Goal: Task Accomplishment & Management: Manage account settings

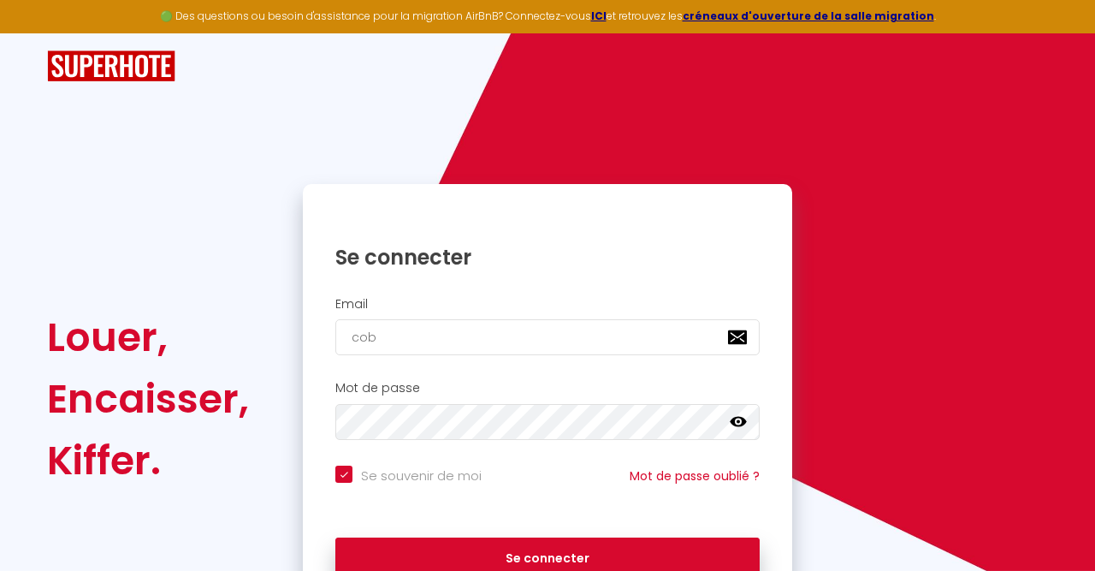
type input "co"
checkbox input "true"
type input "con"
checkbox input "true"
type input "cont"
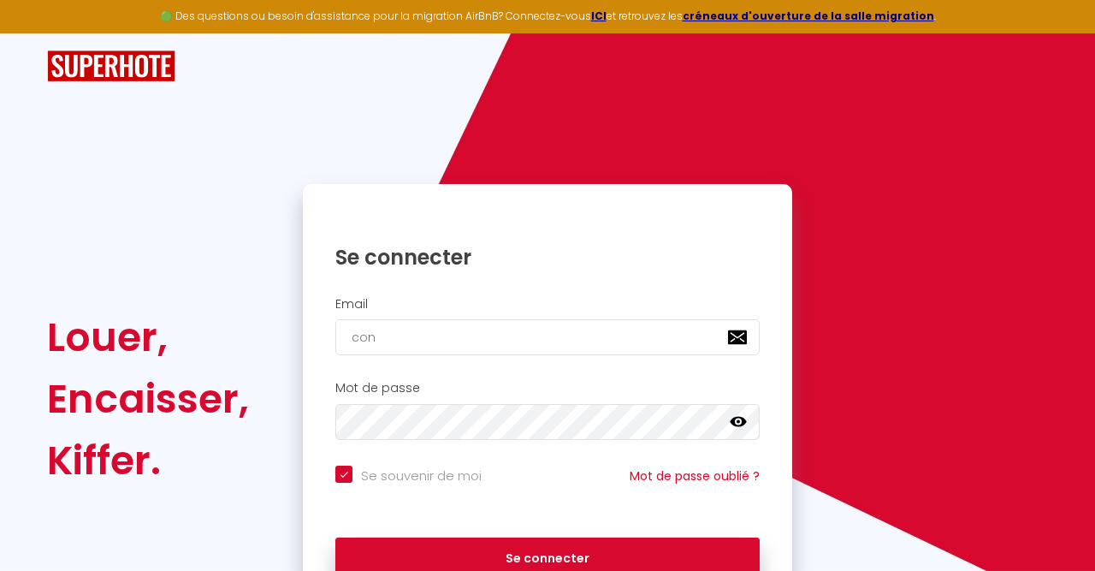
checkbox input "true"
type input "conta"
checkbox input "true"
type input "contac"
checkbox input "true"
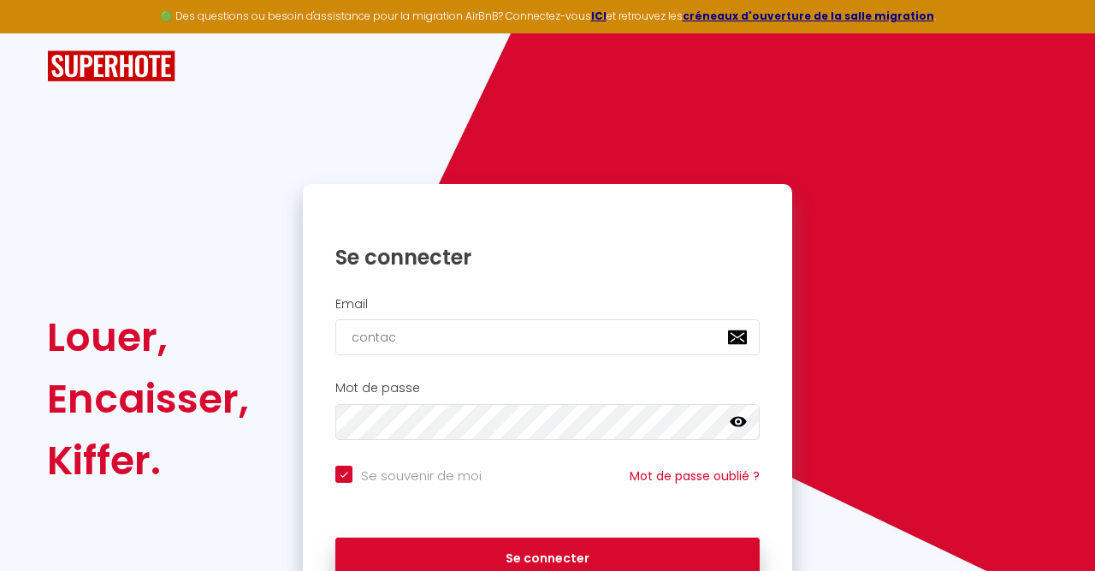
type input "contact"
checkbox input "true"
type input "contact@"
checkbox input "true"
type input "contact@l"
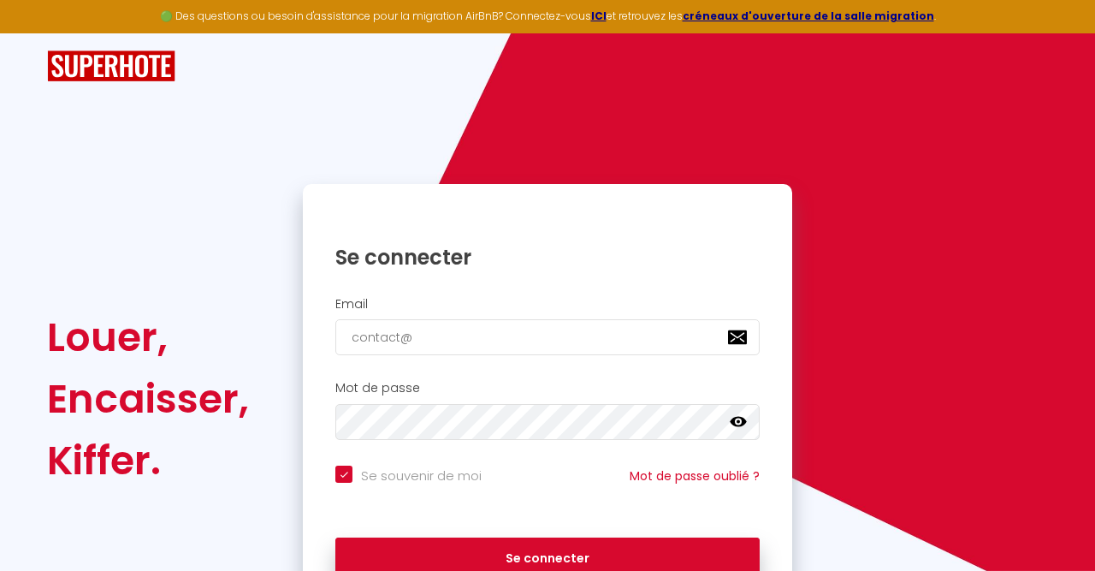
checkbox input "true"
type input "contact@la"
checkbox input "true"
type input "contact@lab"
checkbox input "true"
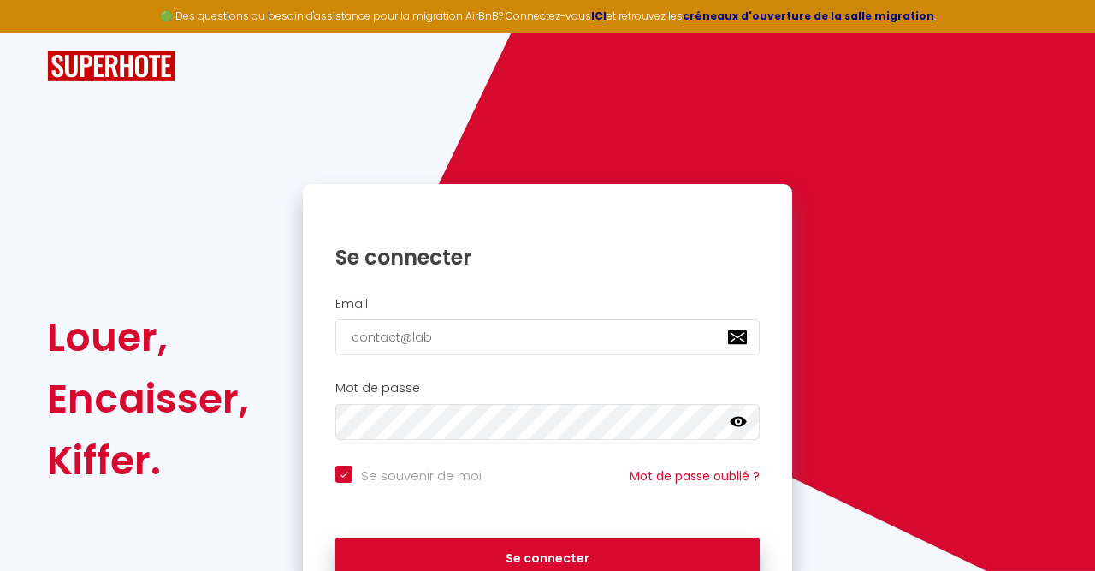
type input "contact@labo"
checkbox input "true"
type input "contact@labon"
checkbox input "true"
type input "contact@labonn"
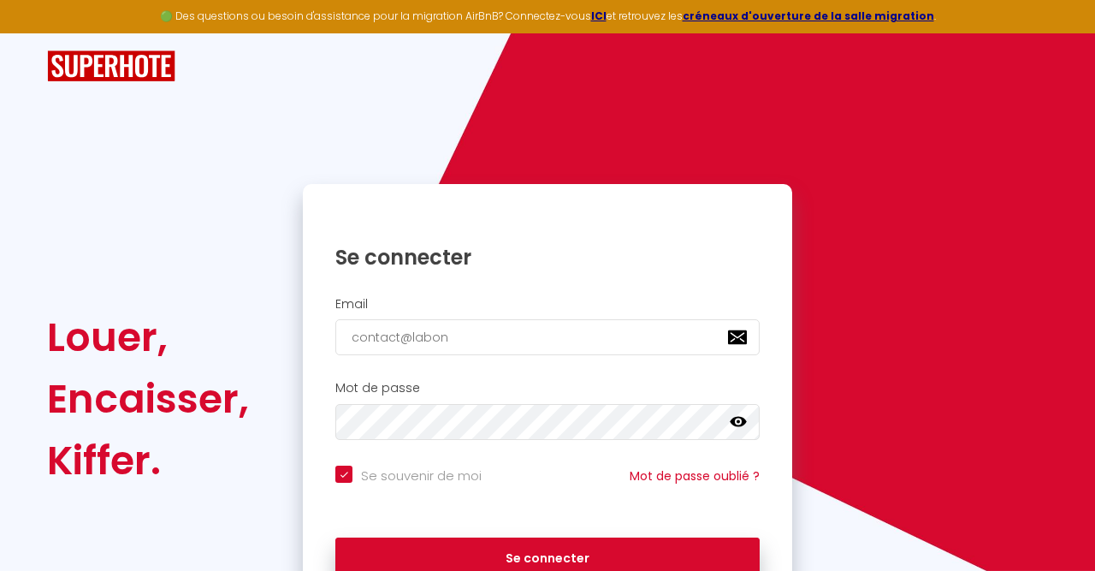
checkbox input "true"
type input "contact@[PERSON_NAME]"
checkbox input "true"
type input "contact@labonnee"
checkbox input "true"
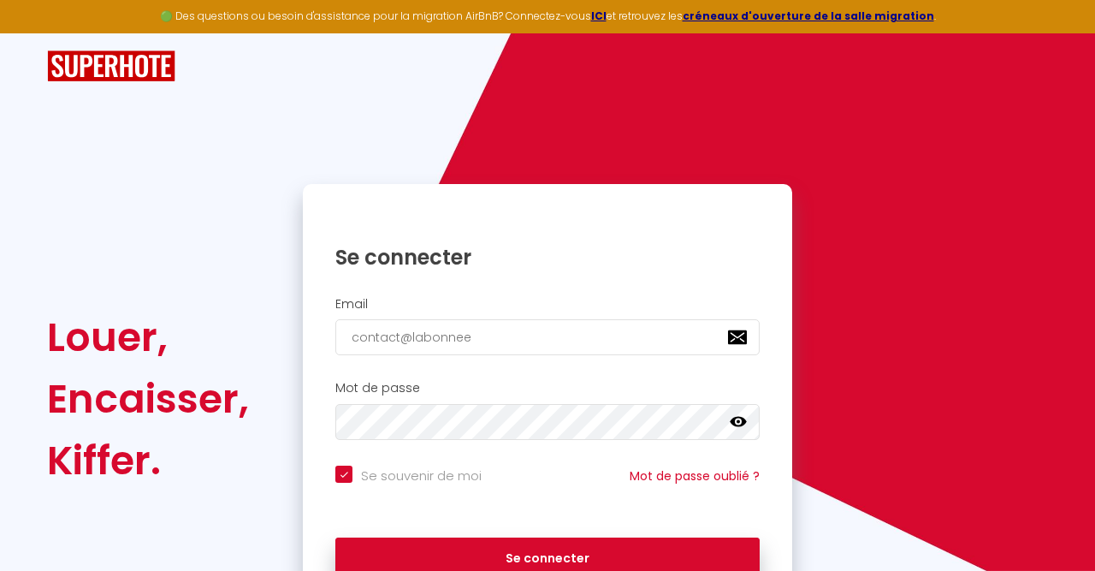
type input "contact@[PERSON_NAME]"
checkbox input "true"
type input "contact@labonnec"
checkbox input "true"
type input "contact@labonneco"
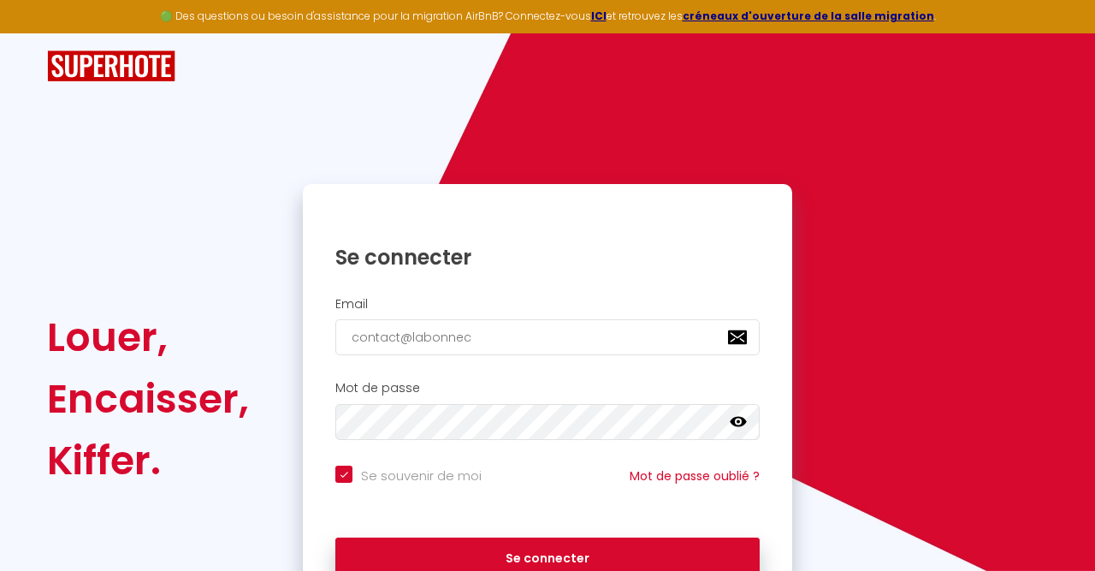
checkbox input "true"
type input "contact@labonnecob"
checkbox input "true"
type input "contact@labonnecobc"
checkbox input "true"
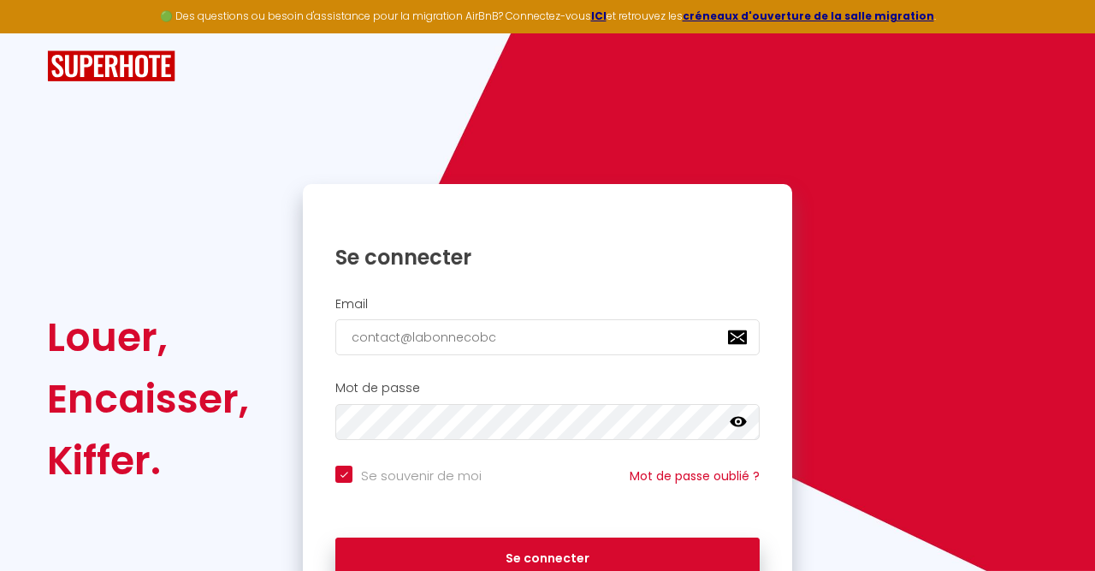
type input "contact@labonnecobci"
checkbox input "true"
type input "contact@labonnecobcie"
checkbox input "true"
type input "contact@labonnecobci"
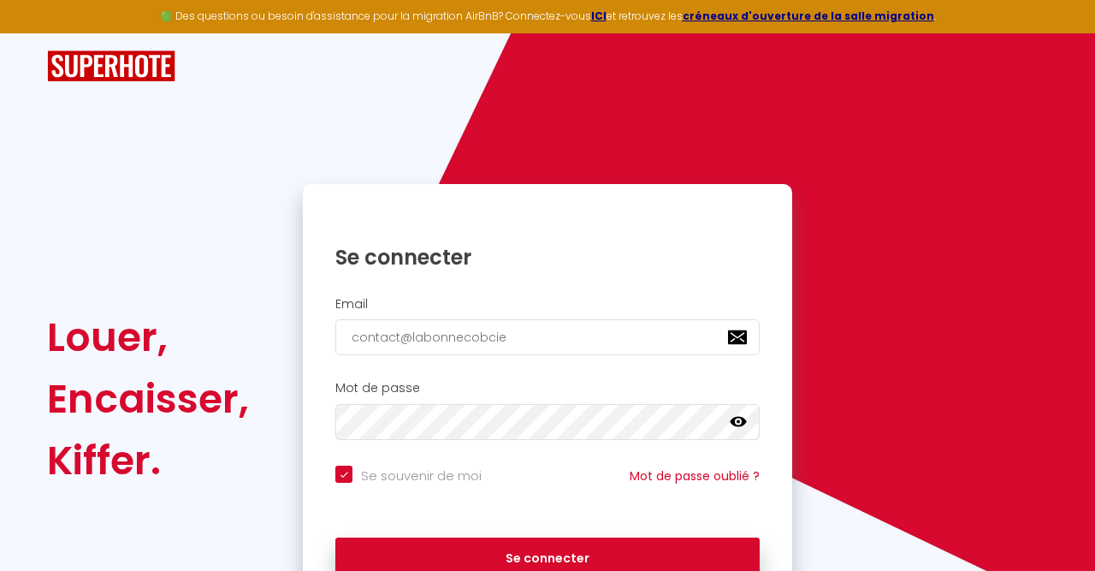
checkbox input "true"
type input "contact@labonnecobc"
checkbox input "true"
type input "contact@labonnecob"
checkbox input "true"
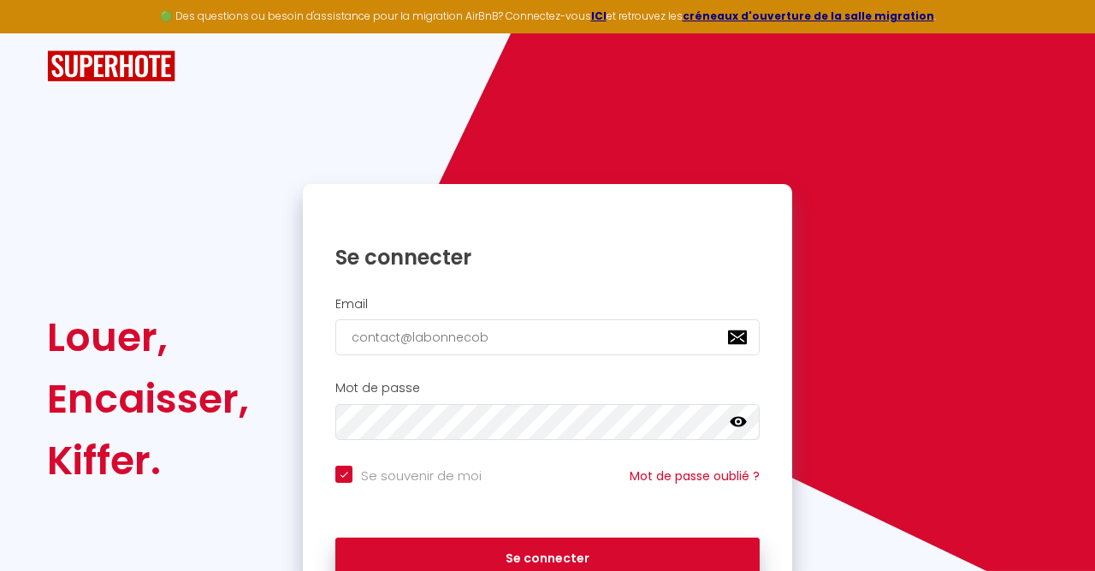
type input "contact@labonneco"
checkbox input "true"
type input "contact@labonnecon"
checkbox input "true"
type input "contact@labonneconc"
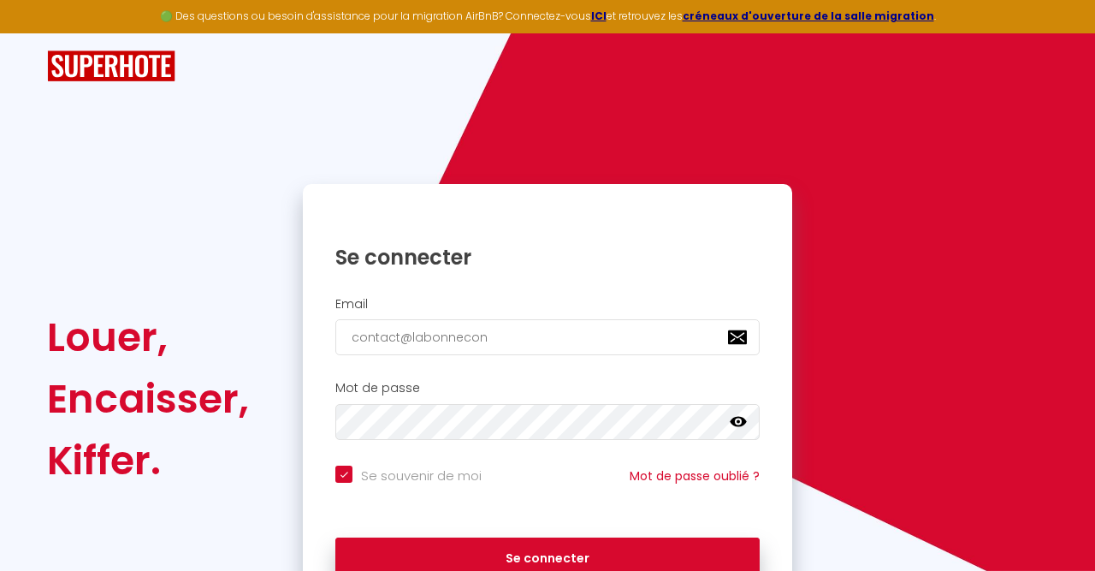
checkbox input "true"
type input "contact@labonneconci"
checkbox input "true"
type input "contact@labonneconcie"
checkbox input "true"
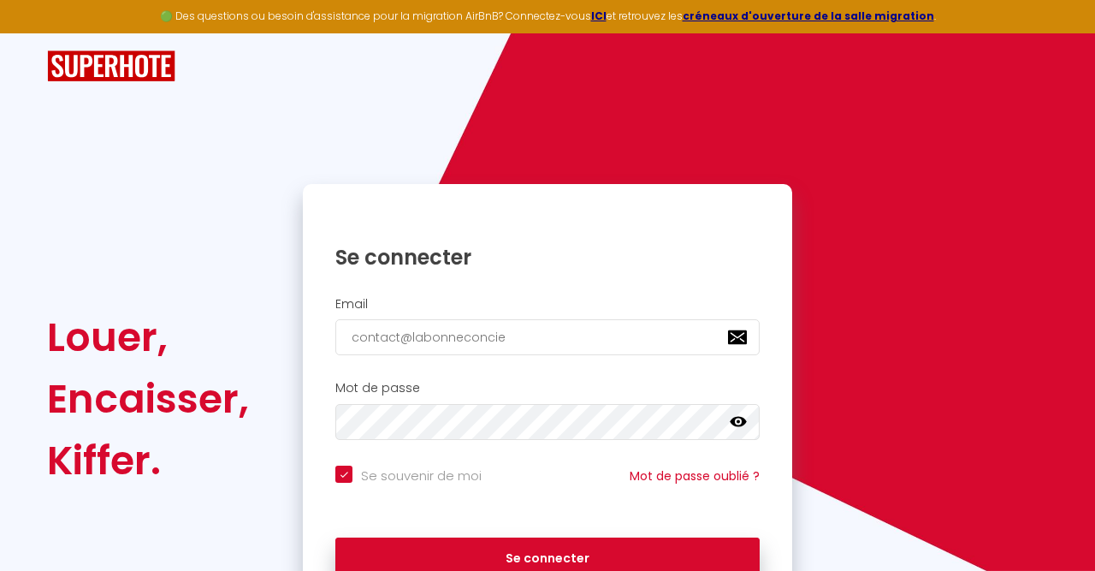
type input "contact@labonneconcier"
checkbox input "true"
type input "contact@labonneconcierg"
checkbox input "true"
type input "contact@labonneconcierge"
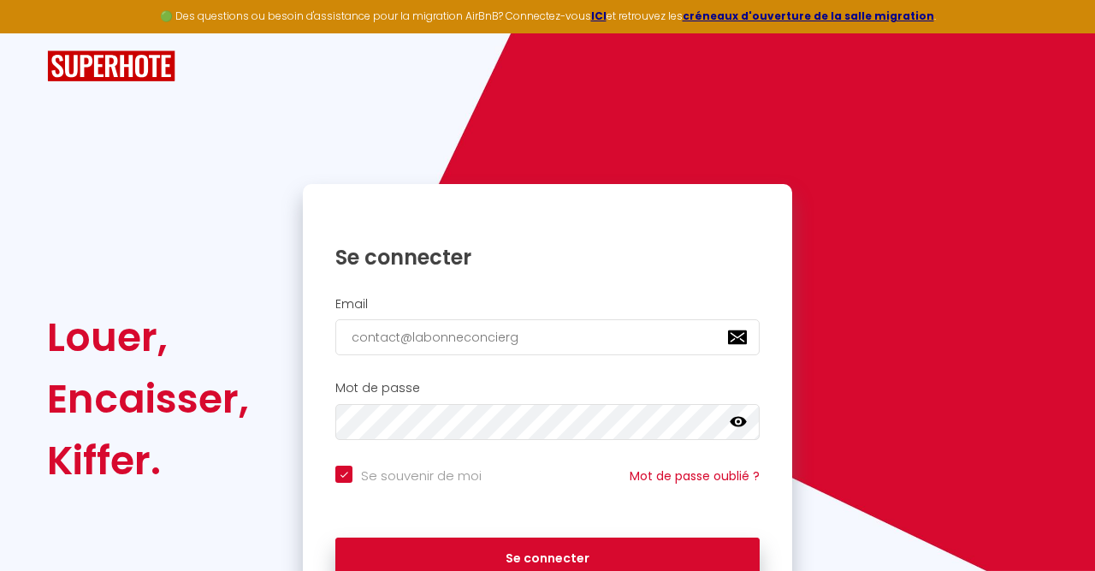
checkbox input "true"
type input "contact@labonneconcierger"
checkbox input "true"
type input "contact@labonneconciergeri"
checkbox input "true"
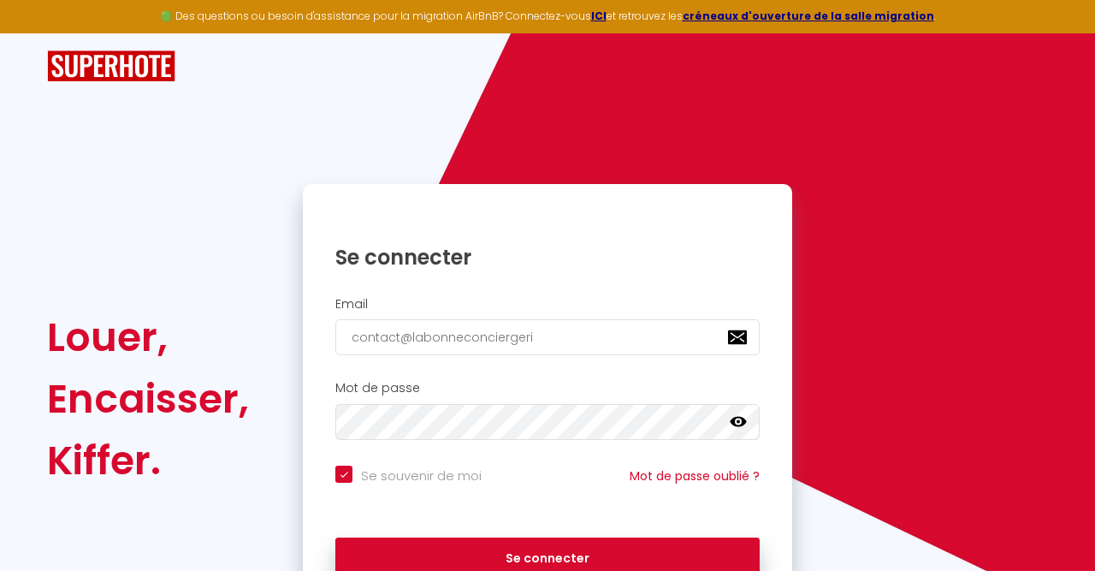
type input "contact@labonneconciergerie"
checkbox input "true"
type input "contact@labonneconciergerie?"
checkbox input "true"
type input "contact@labonneconciergerie"
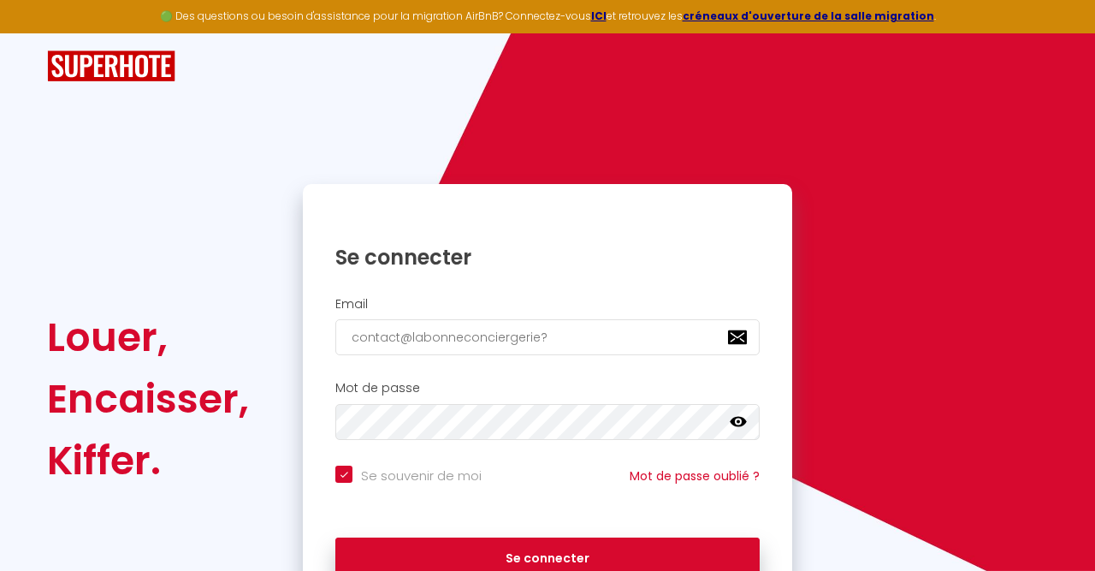
checkbox input "true"
type input "contact@labonneconciergerie."
checkbox input "true"
type input "contact@labonneconciergerie.f"
checkbox input "true"
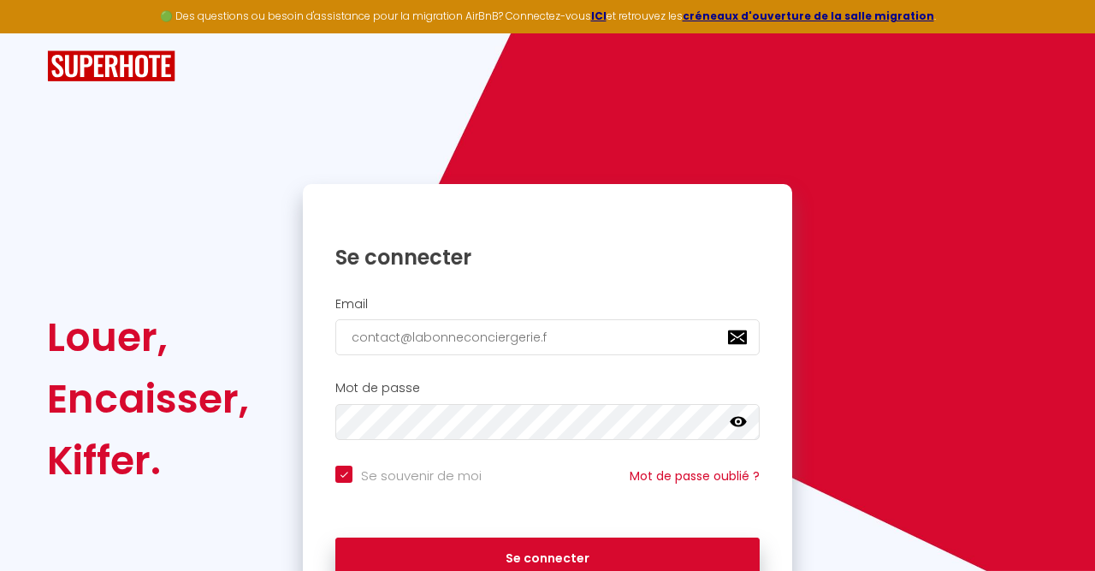
type input "[EMAIL_ADDRESS][DOMAIN_NAME]"
checkbox input "true"
type input "[EMAIL_ADDRESS][DOMAIN_NAME]"
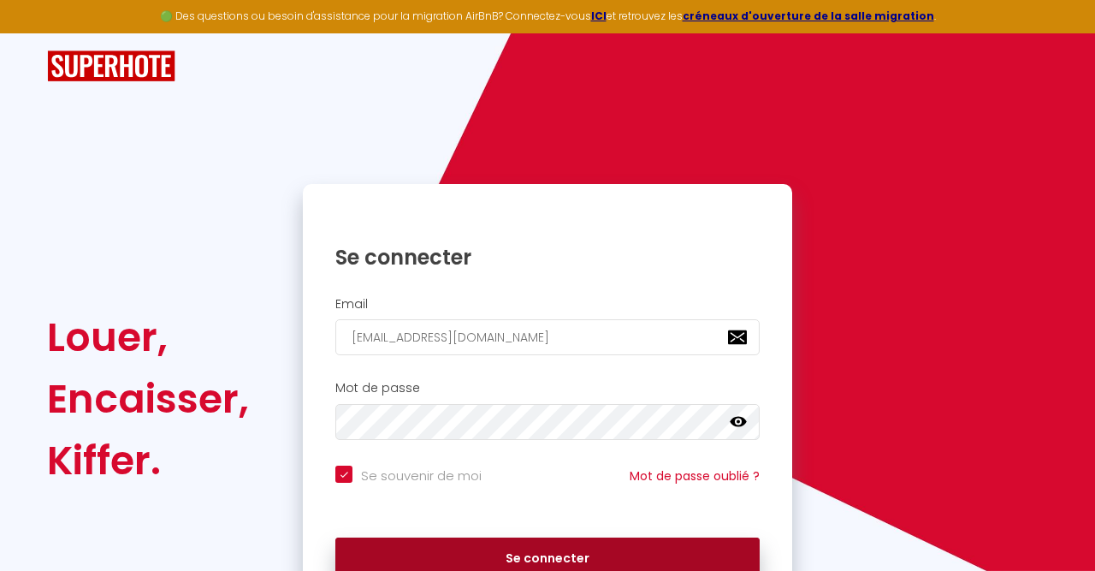
click at [525, 541] on button "Se connecter" at bounding box center [547, 558] width 424 height 43
checkbox input "true"
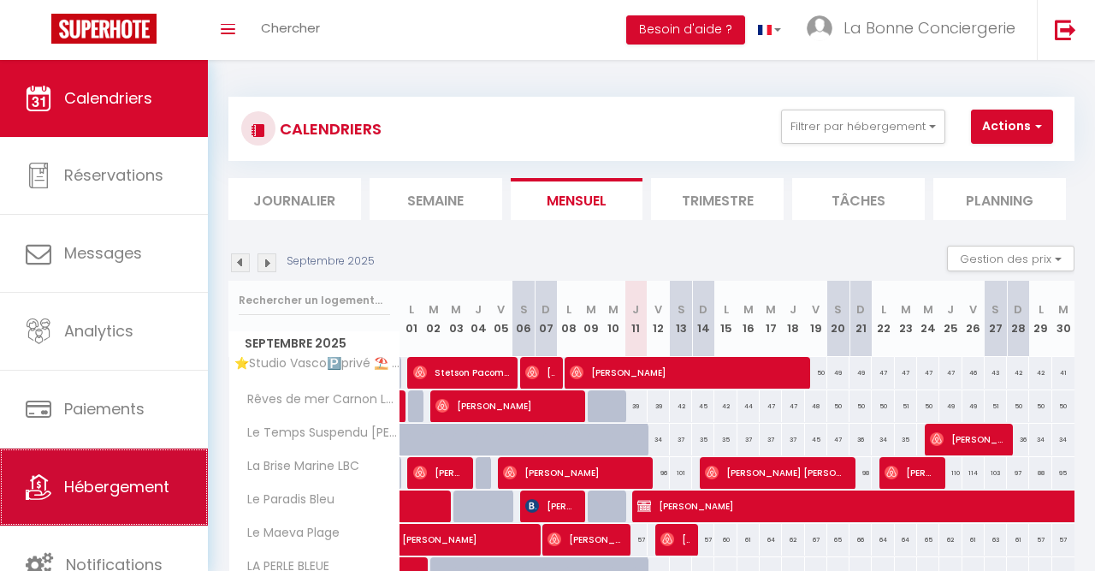
click at [122, 494] on span "Hébergement" at bounding box center [116, 486] width 105 height 21
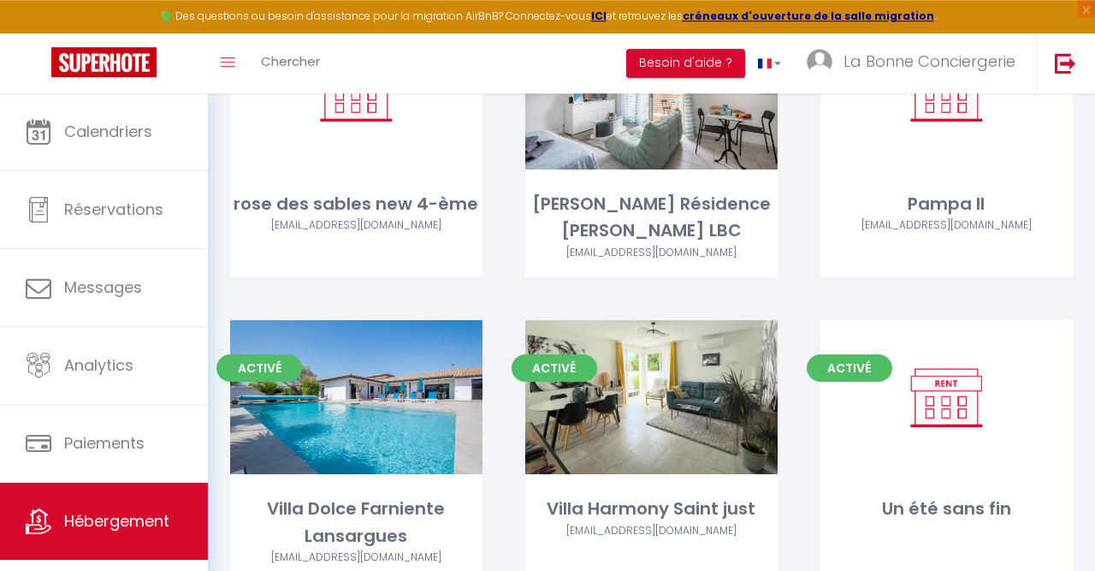
scroll to position [8640, 0]
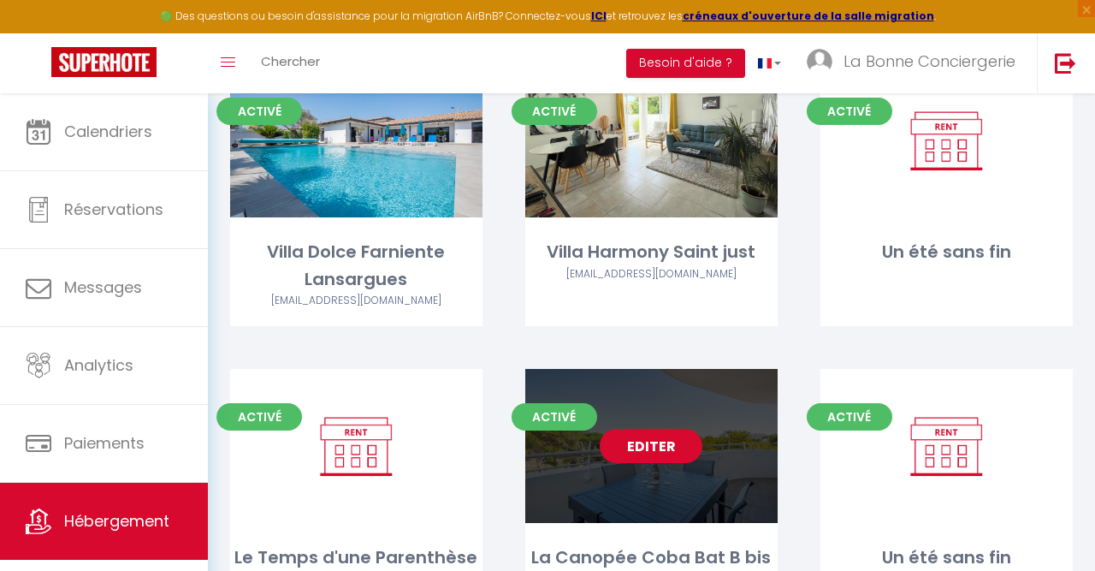
click at [636, 429] on link "Editer" at bounding box center [651, 446] width 103 height 34
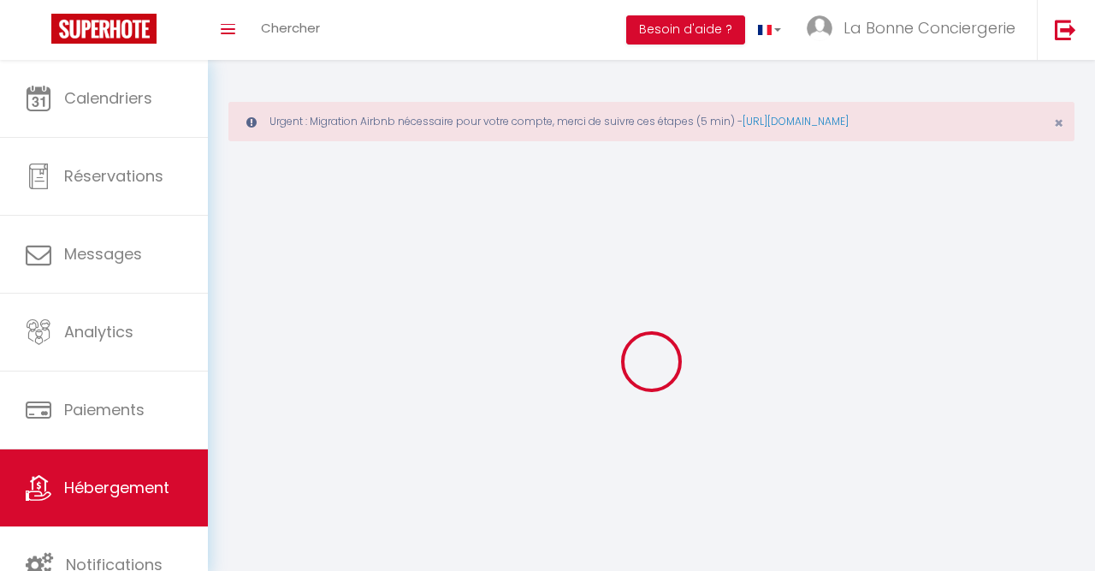
select select
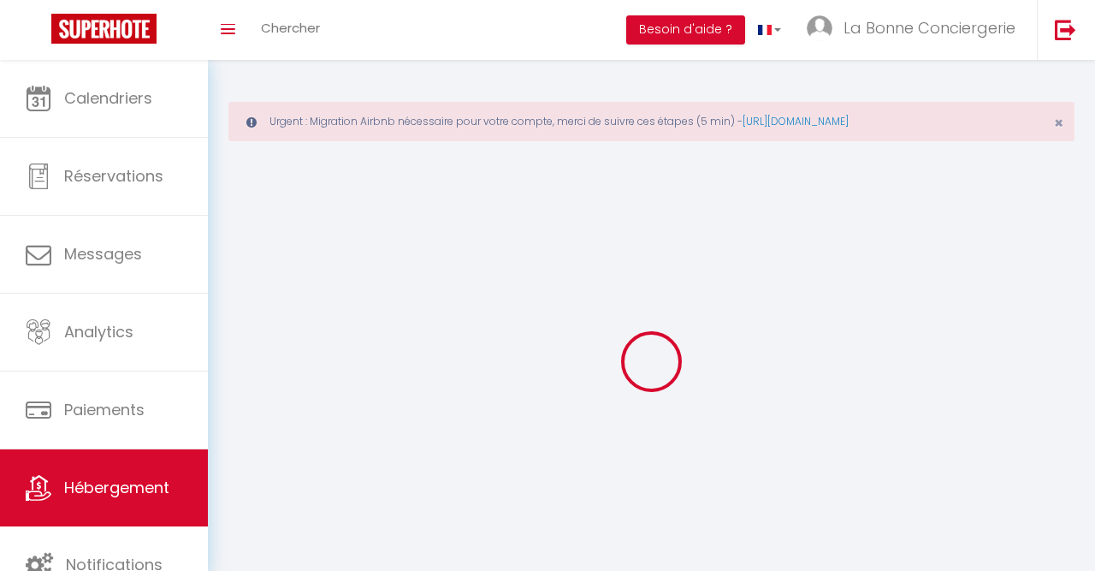
select select
checkbox input "false"
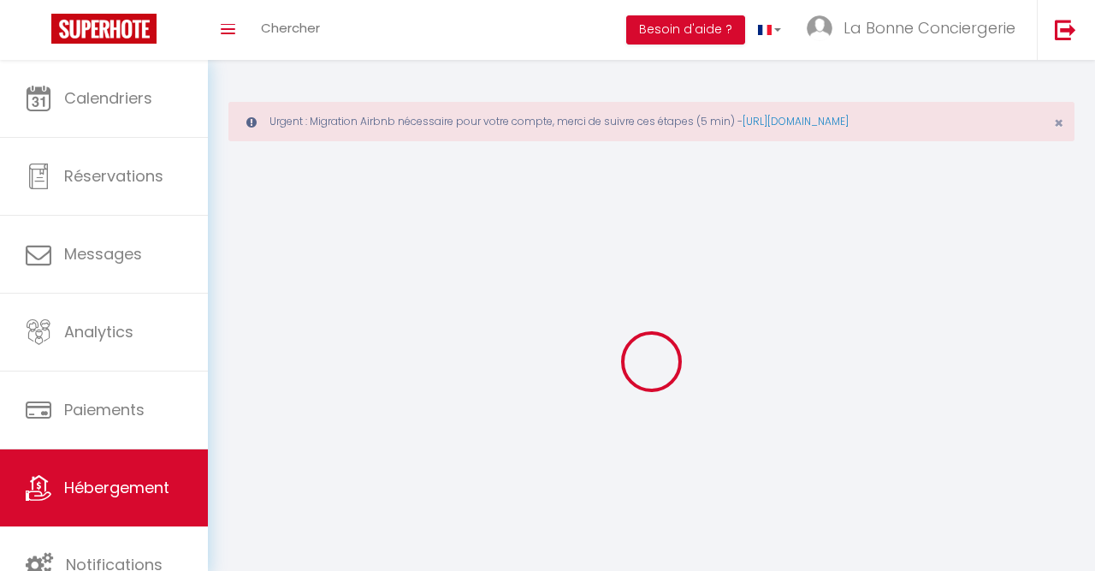
select select
select select "28"
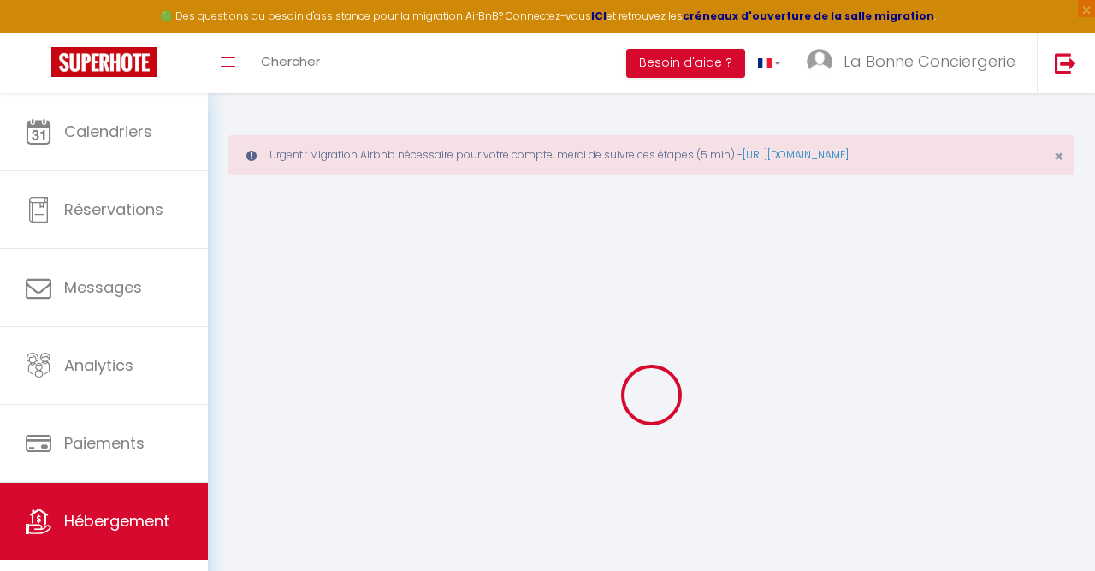
select select
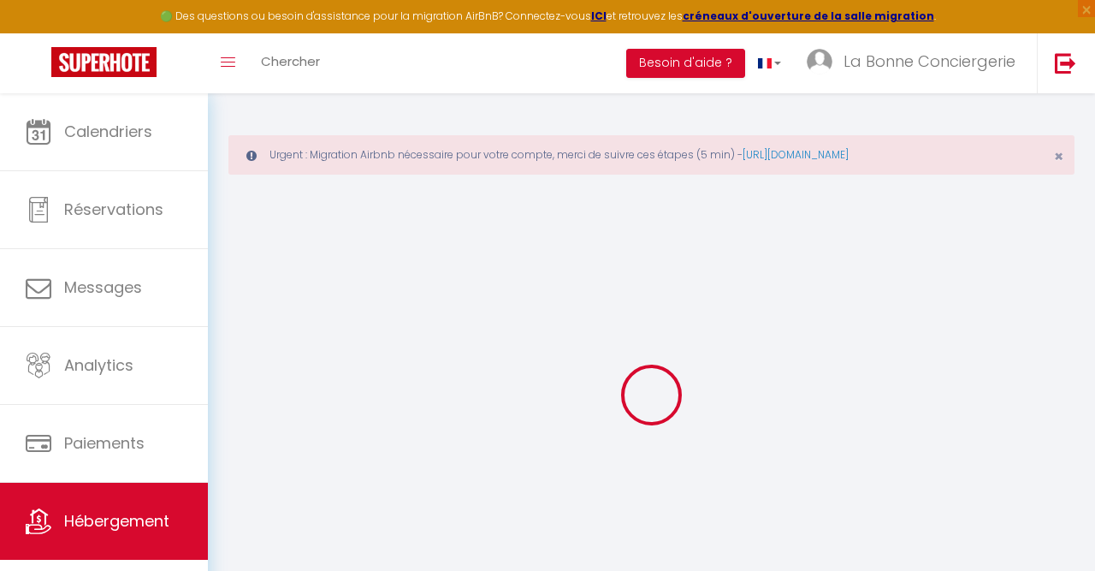
select select
checkbox input "false"
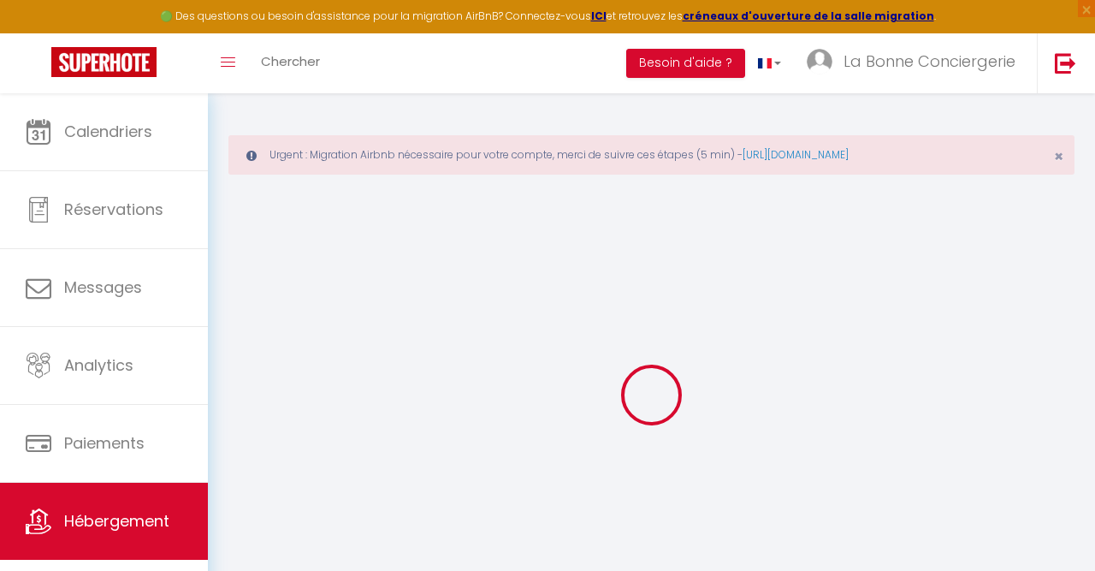
select select
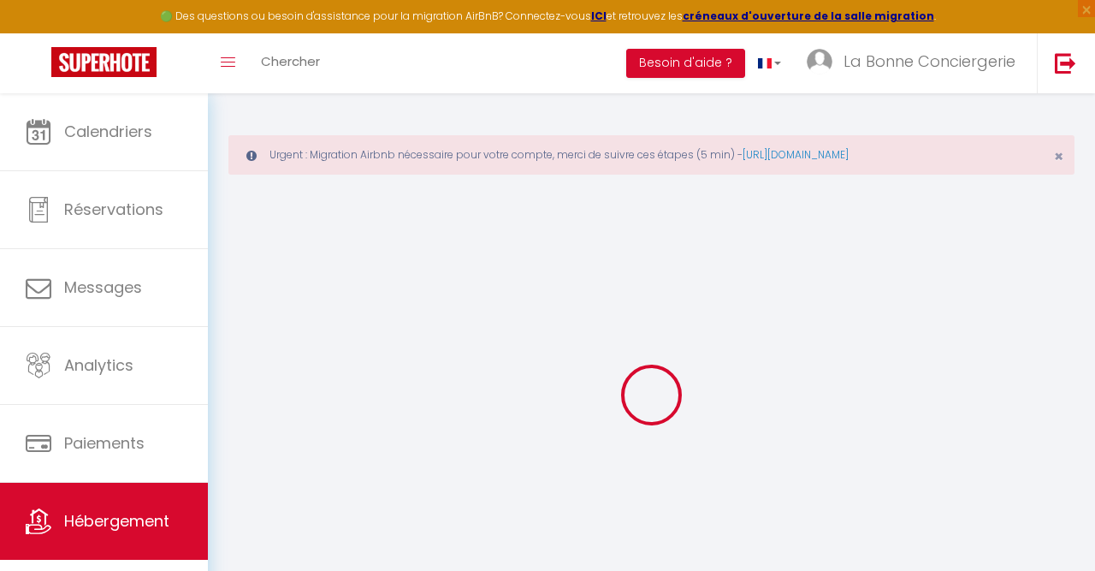
select select
checkbox input "false"
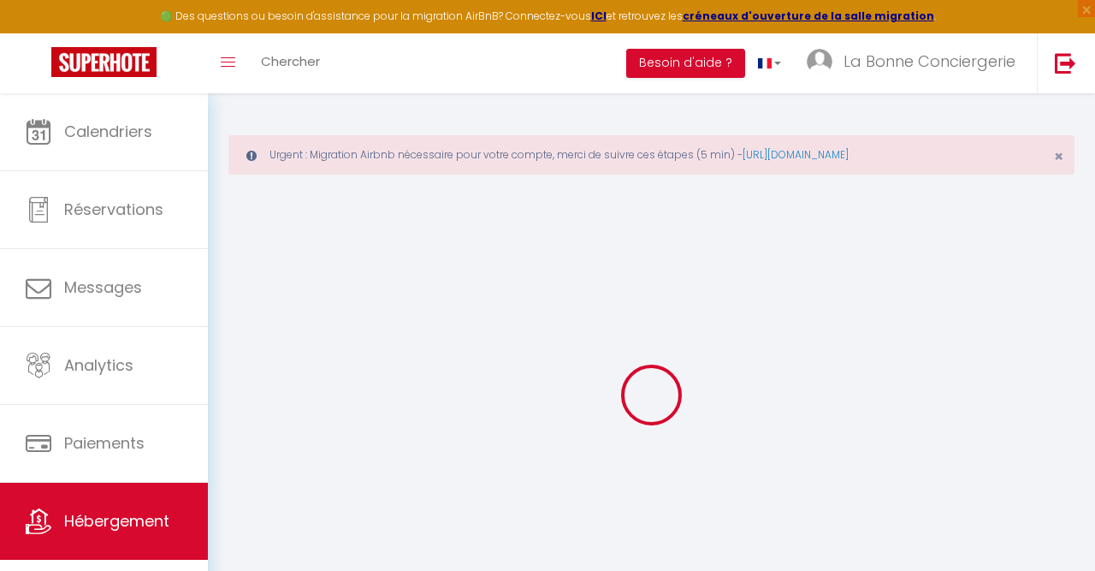
checkbox input "false"
select select
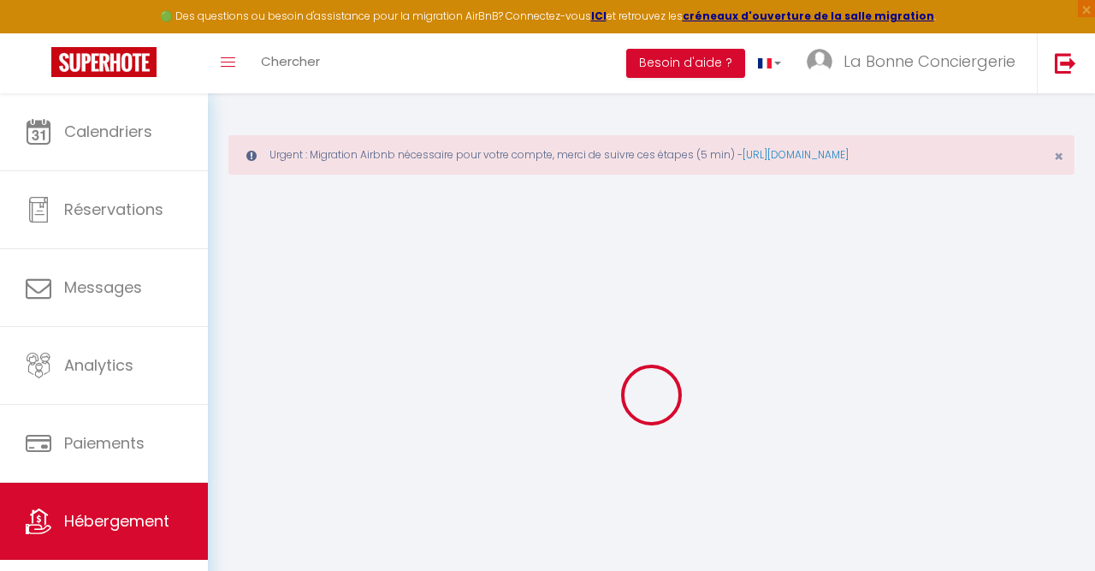
select select
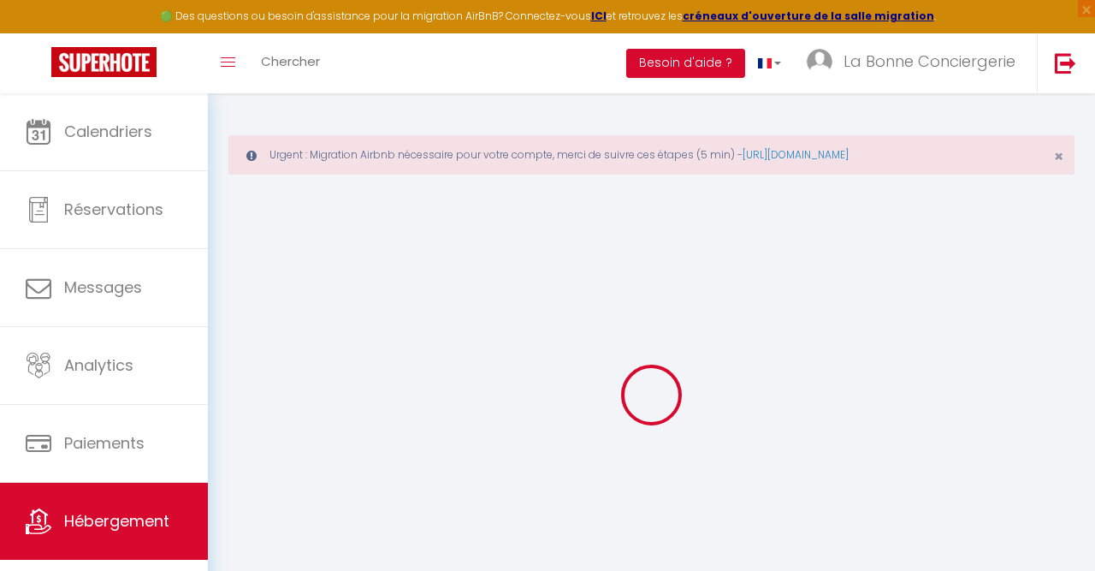
checkbox input "false"
select select
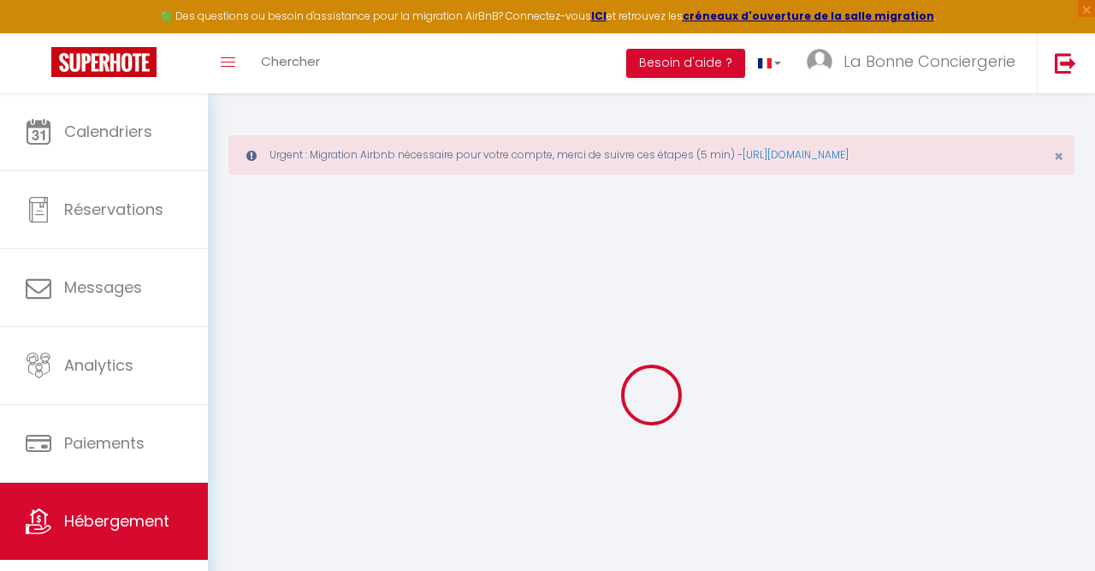
select select
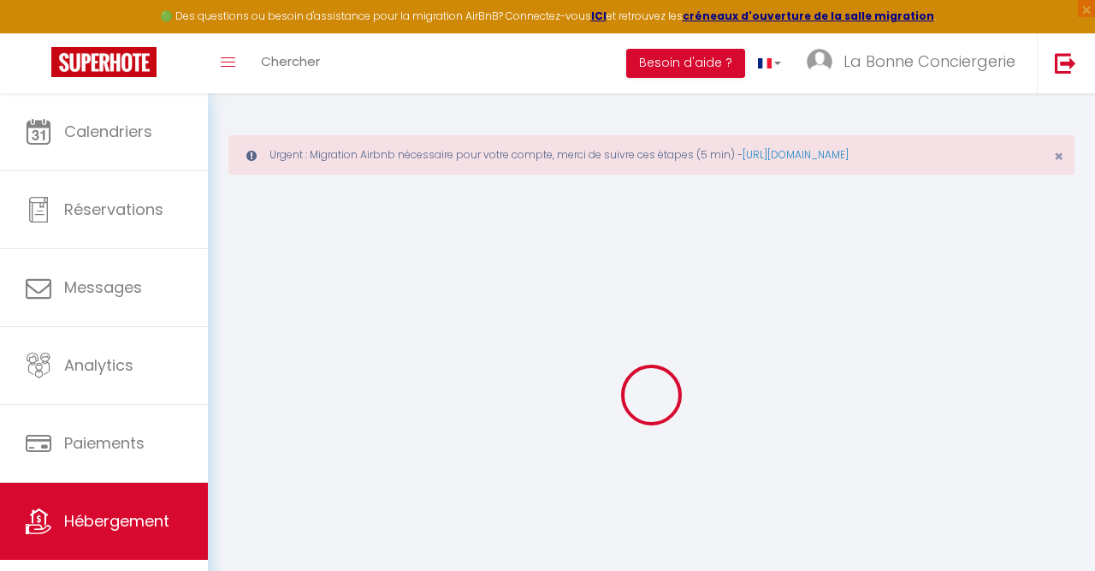
select select
checkbox input "false"
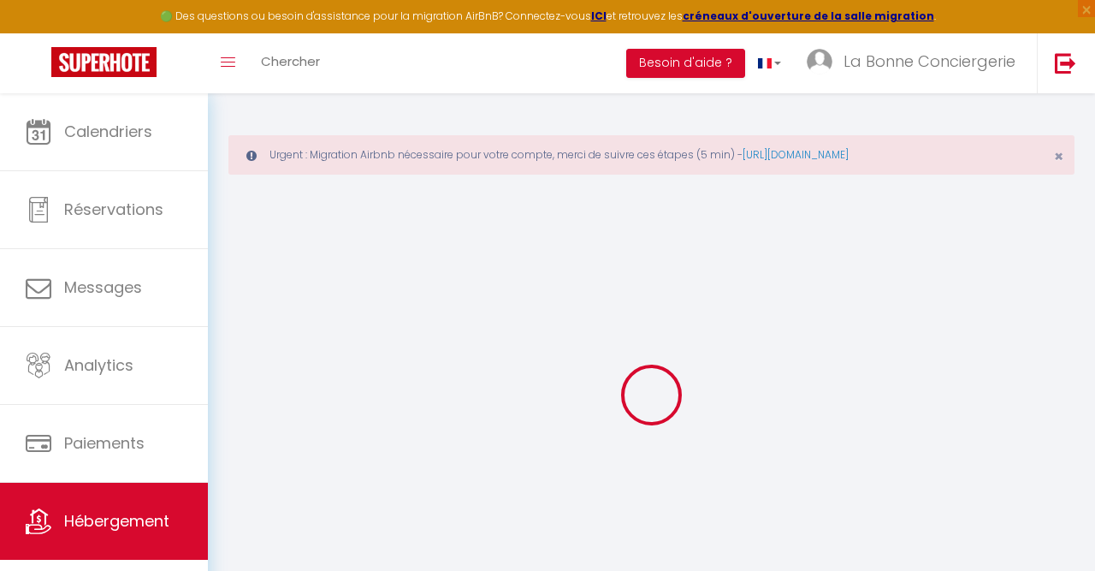
checkbox input "false"
select select
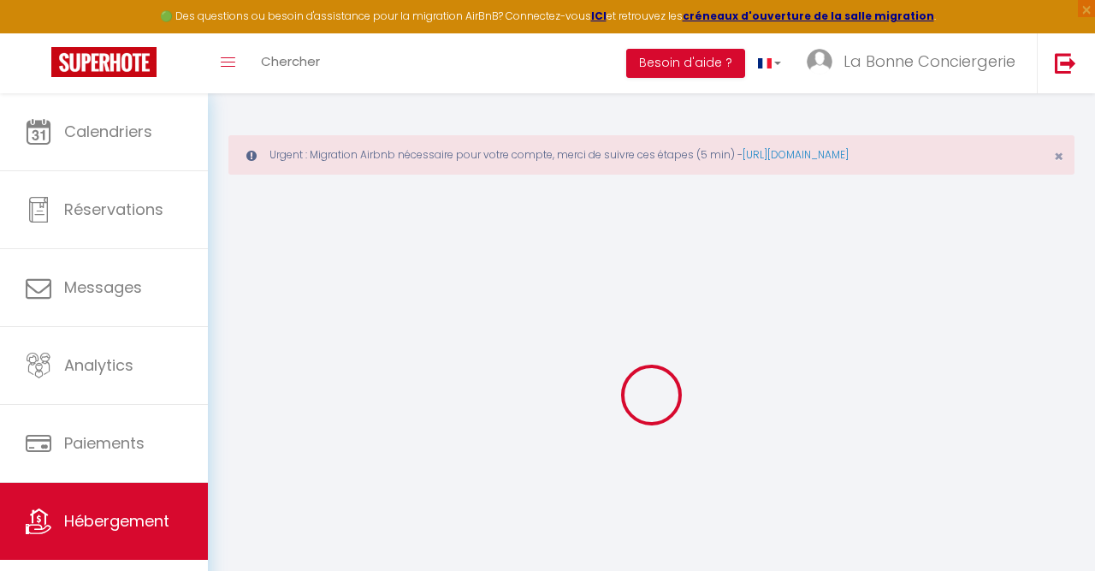
select select
checkbox input "false"
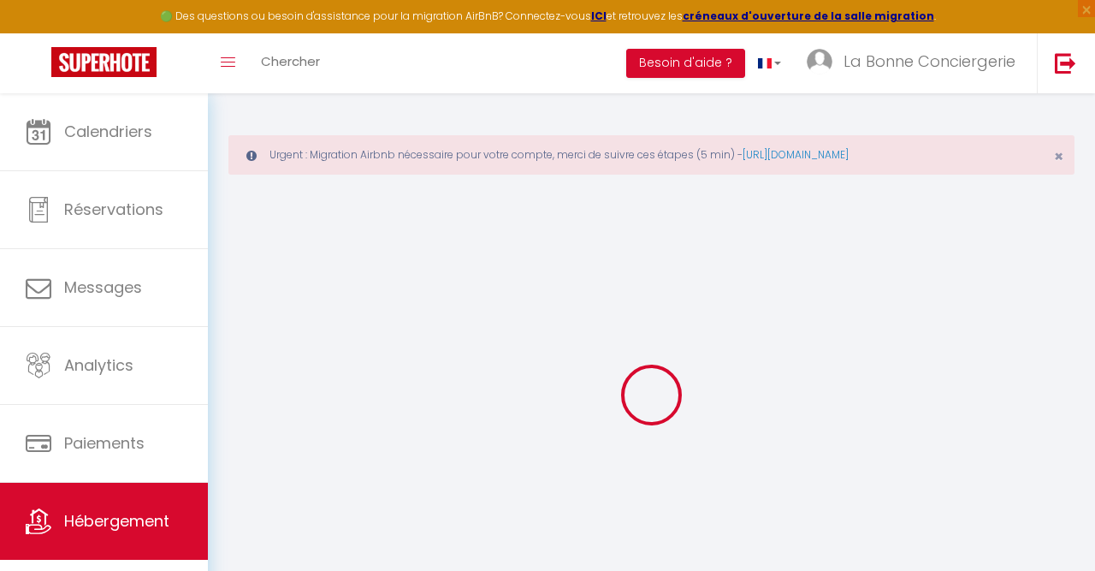
checkbox input "false"
select select
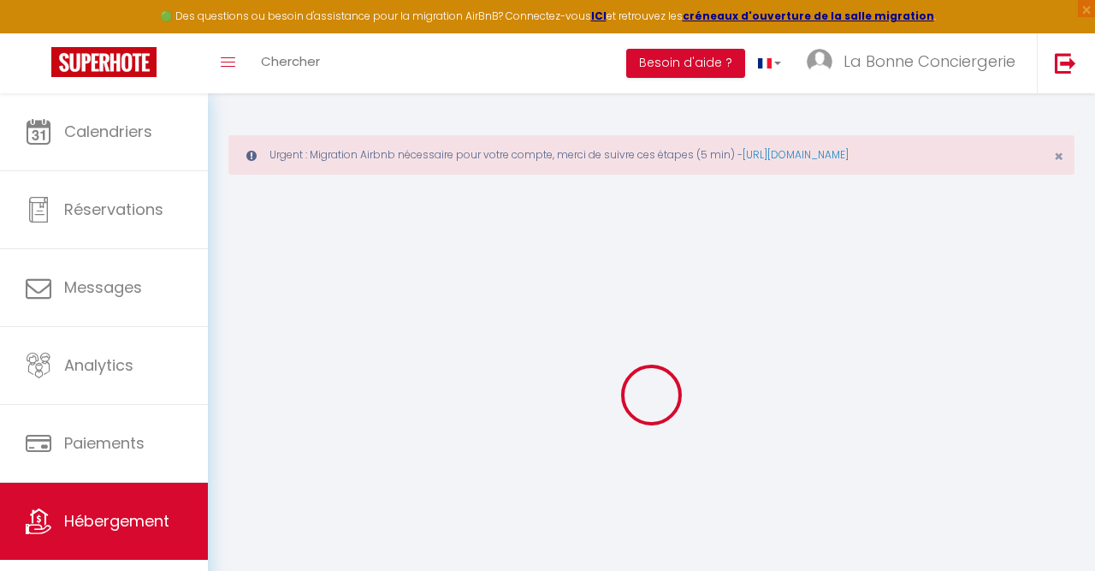
select select
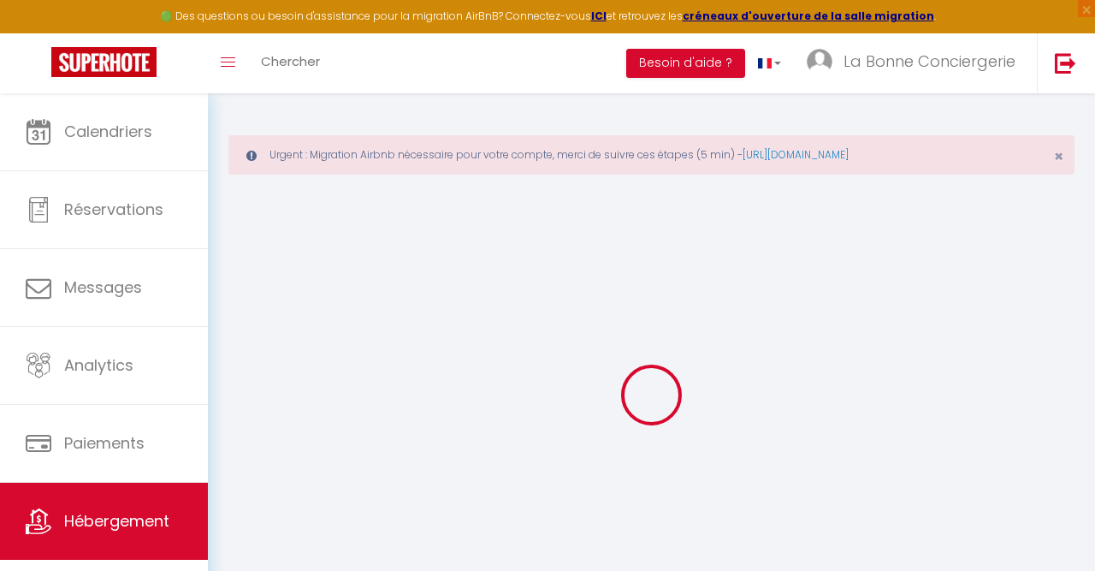
select select
checkbox input "false"
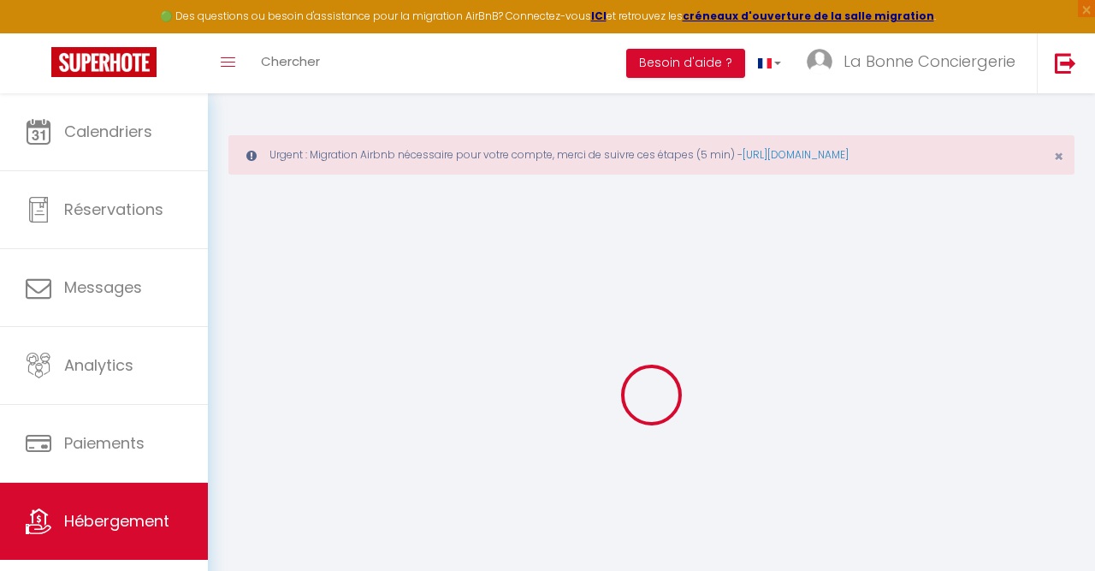
select select
type input "Les dates sélectionnées sont indisponibles."
type textarea "Malheureusement les dates sélectionnées sont indisponibles. Nous vous invitons …"
type input "43.5616"
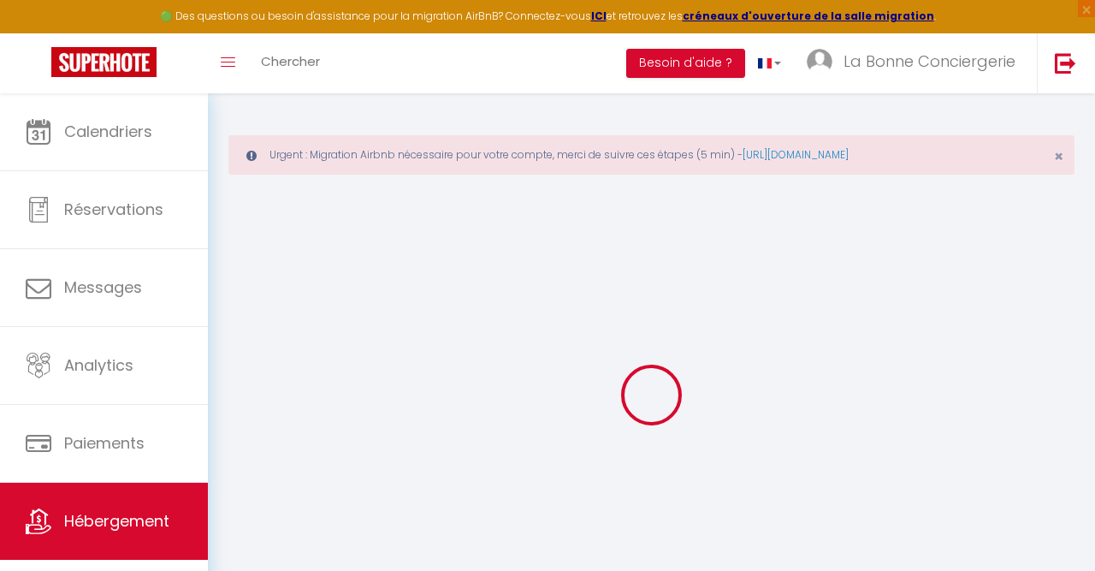
type input "4.072"
checkbox input "false"
checkbox input "true"
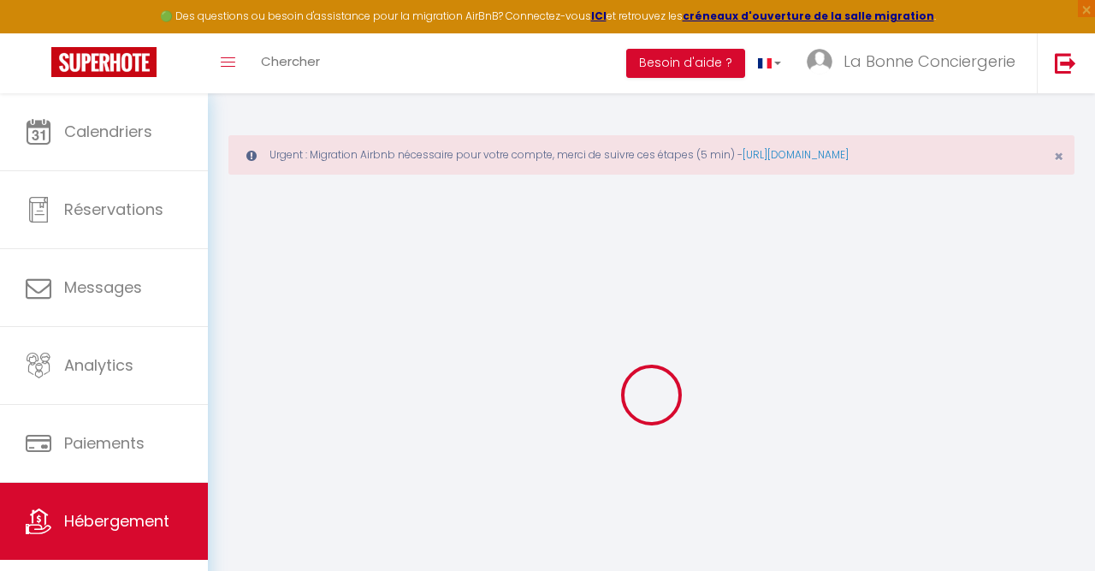
checkbox input "true"
checkbox input "false"
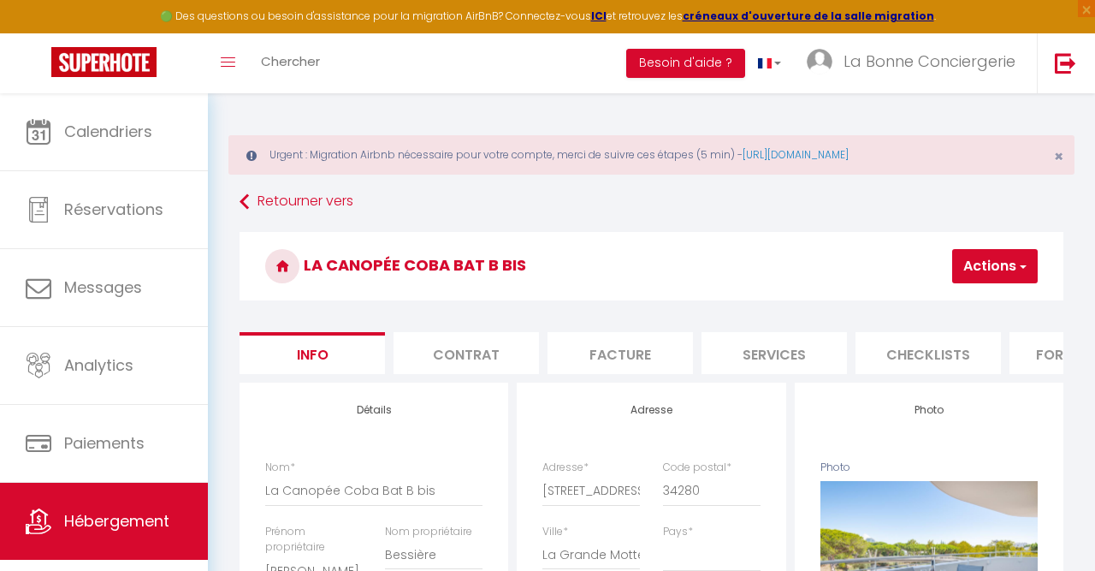
checkbox input "true"
checkbox input "false"
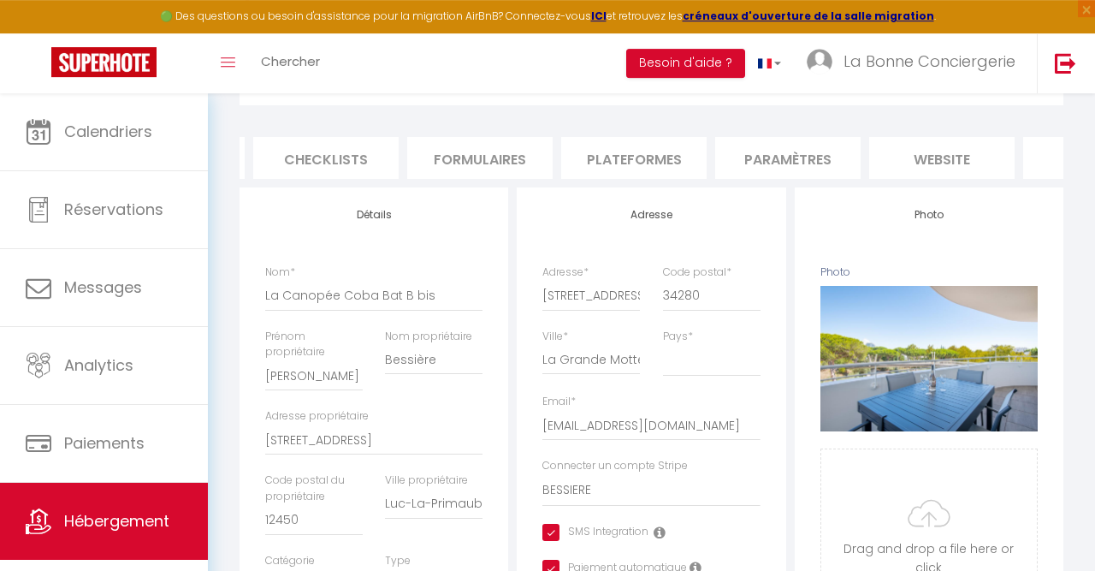
scroll to position [0, 716]
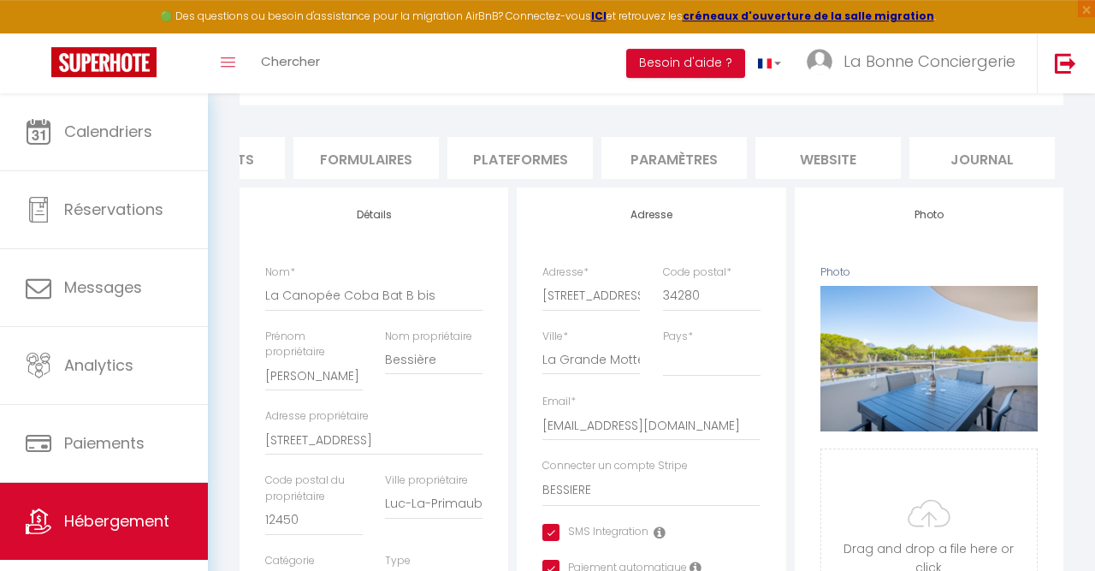
click at [840, 152] on li "website" at bounding box center [828, 158] width 145 height 42
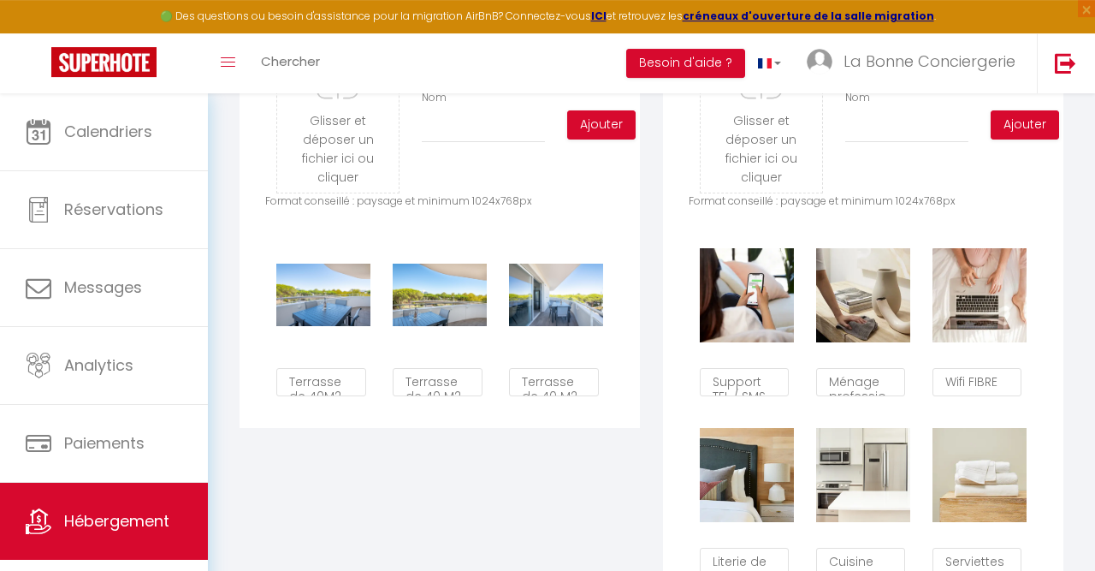
scroll to position [979, 0]
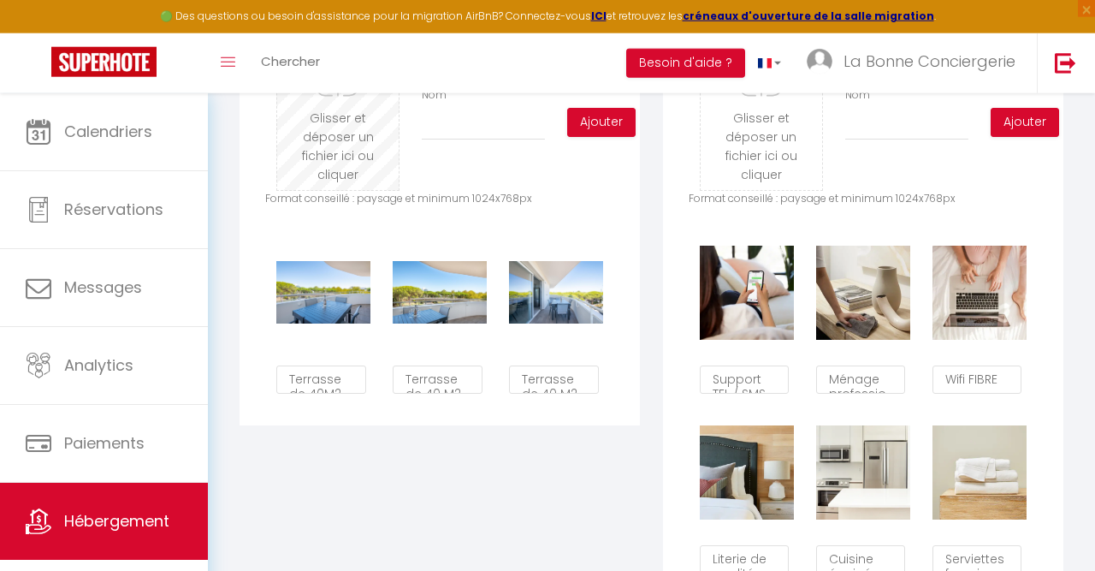
click at [300, 140] on input "file" at bounding box center [338, 122] width 122 height 135
type input "C:\fakepath\LBC_CANOPEE_LGM_03-09-2025_27.jpg"
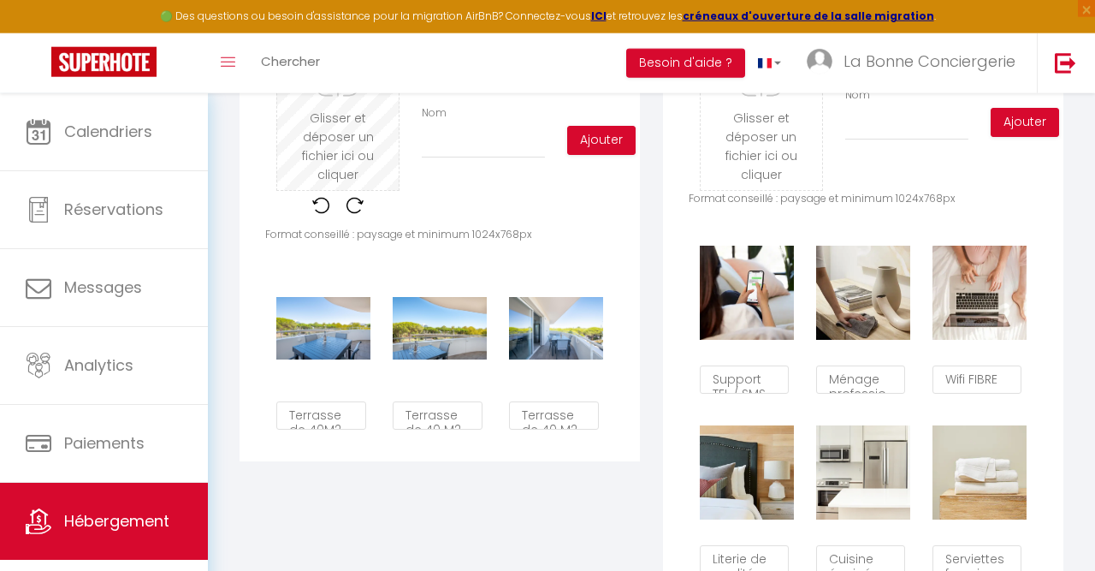
checkbox input "false"
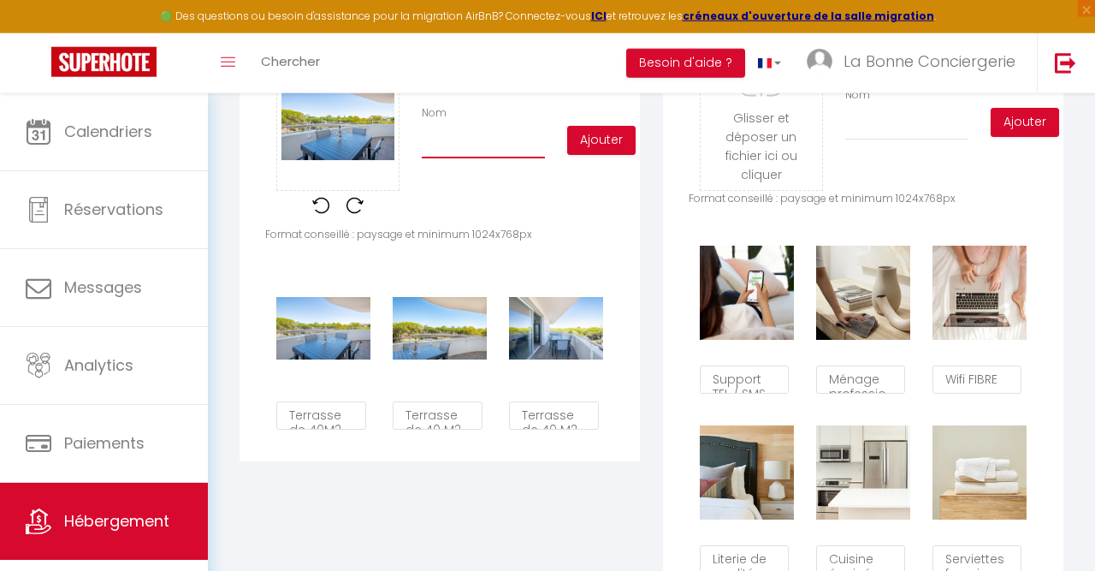
click at [461, 145] on input "Nom" at bounding box center [483, 143] width 123 height 31
type input "t"
checkbox input "false"
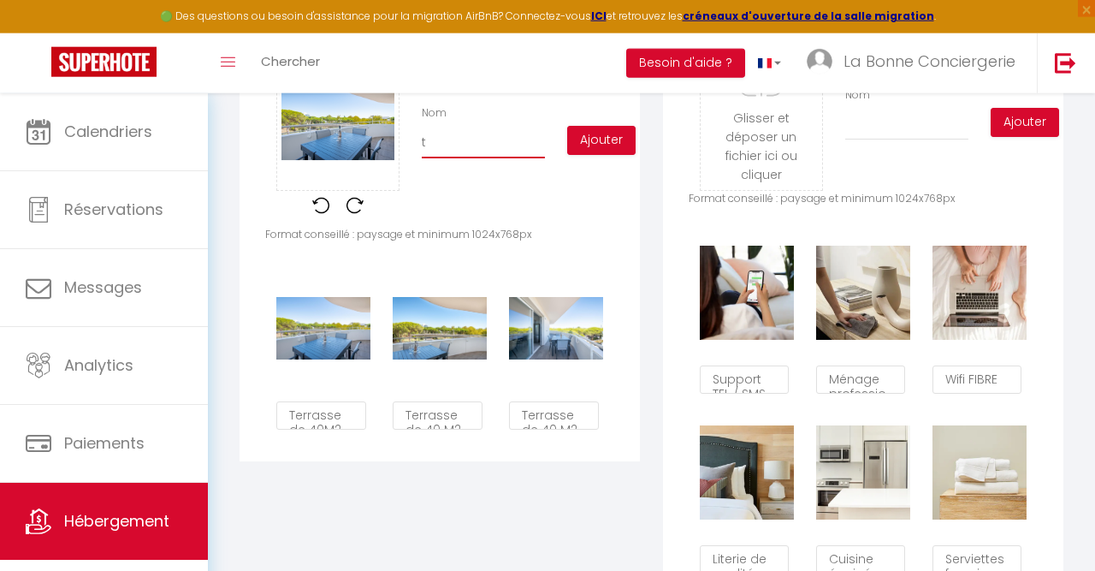
type input "te"
checkbox input "false"
type input "ter"
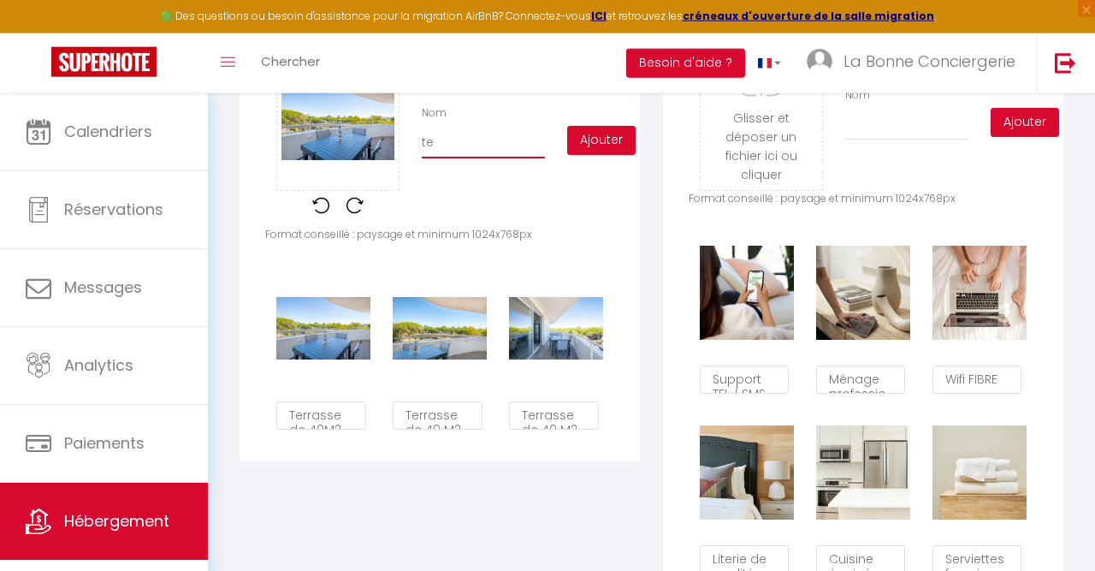
checkbox input "false"
click at [609, 141] on button "Ajouter" at bounding box center [601, 140] width 68 height 29
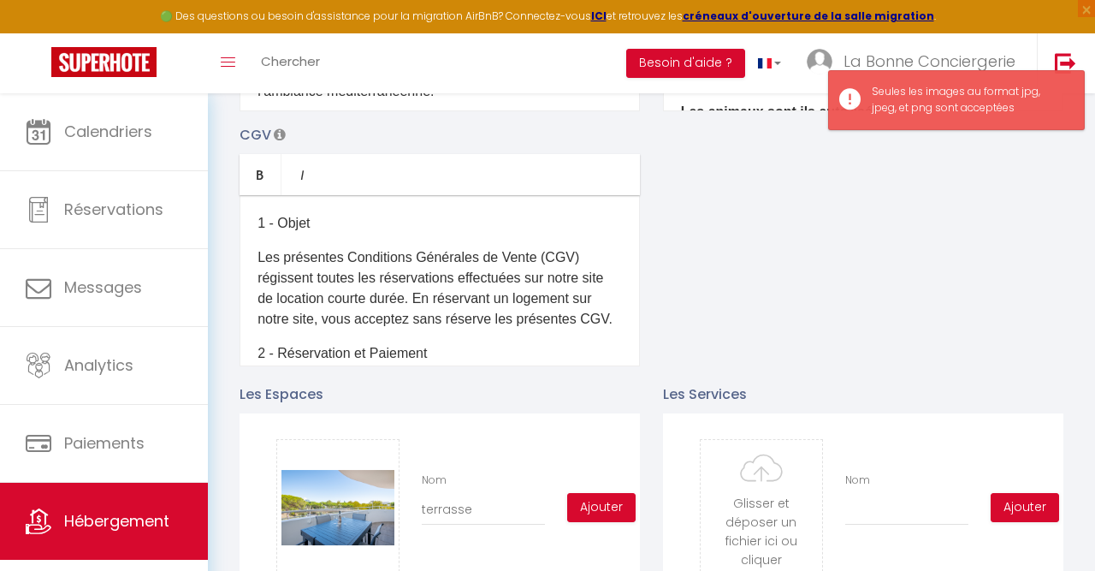
scroll to position [560, 0]
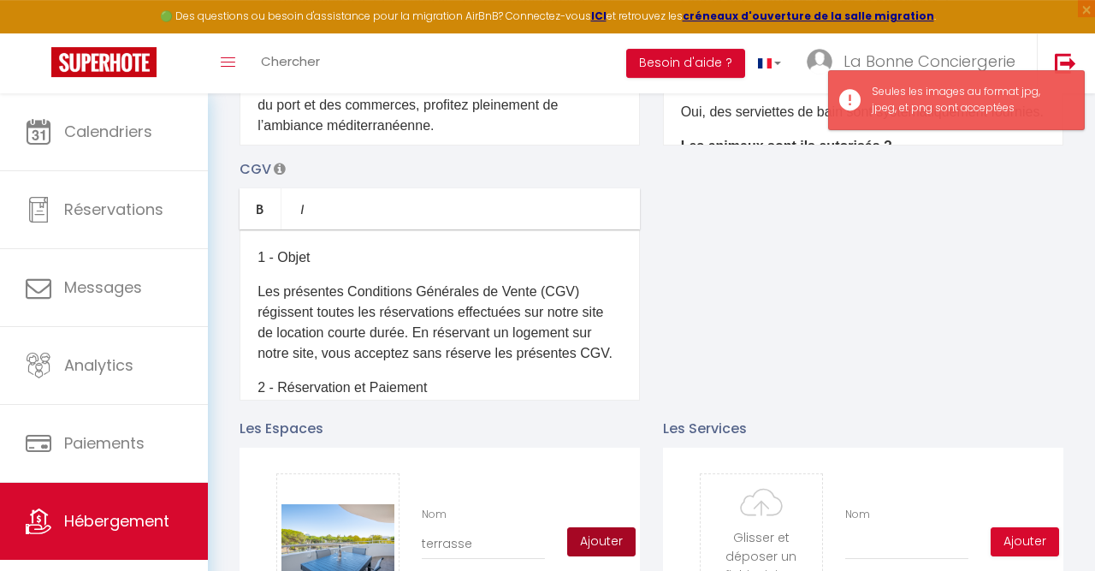
click at [572, 543] on button "Ajouter" at bounding box center [601, 541] width 68 height 29
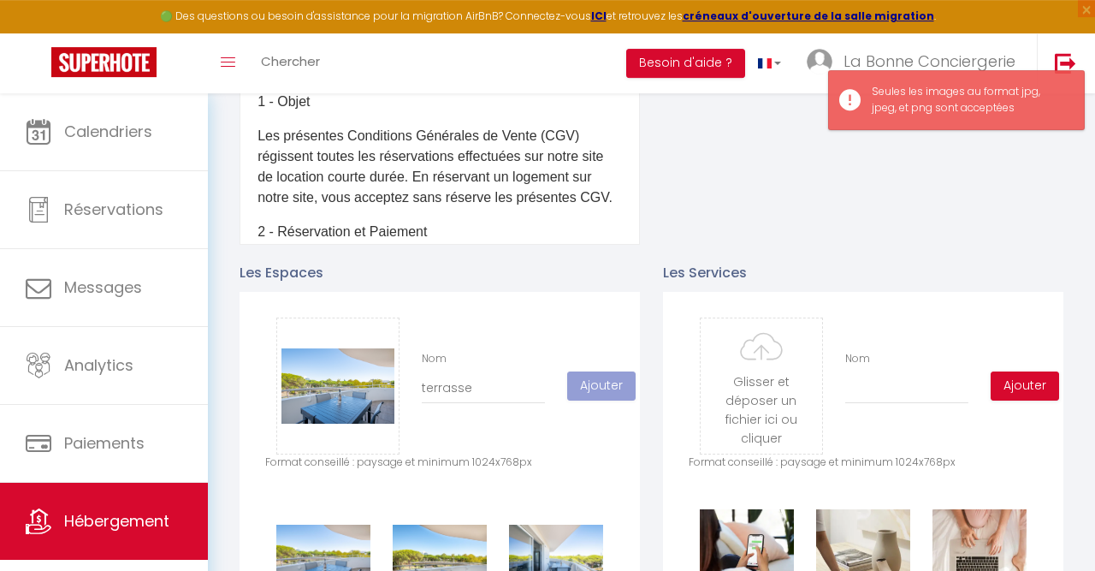
scroll to position [736, 0]
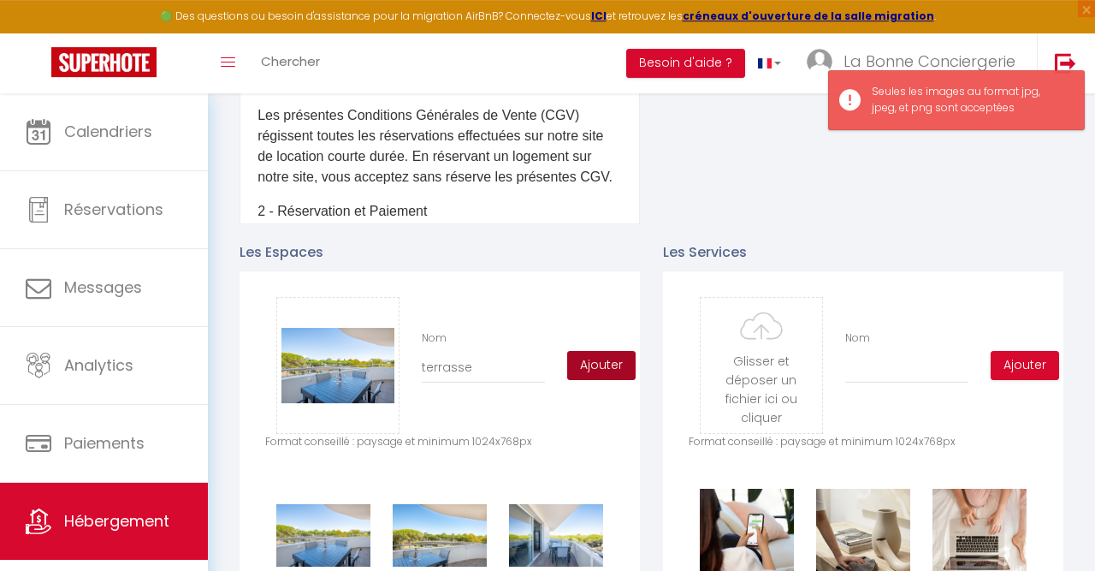
click at [602, 353] on button "Ajouter" at bounding box center [601, 365] width 68 height 29
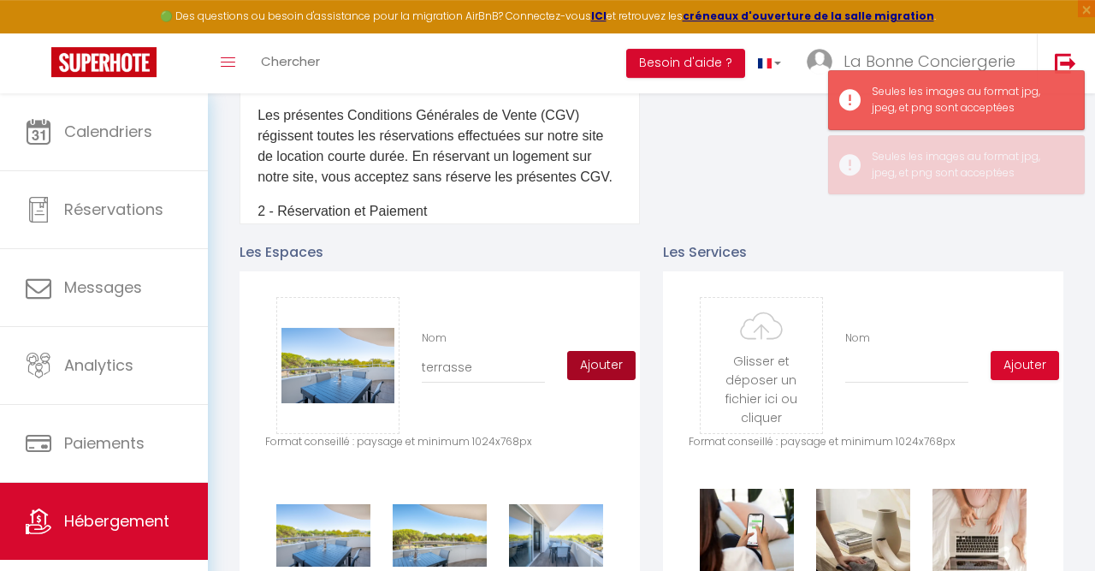
click at [602, 353] on button "Ajouter" at bounding box center [601, 365] width 68 height 29
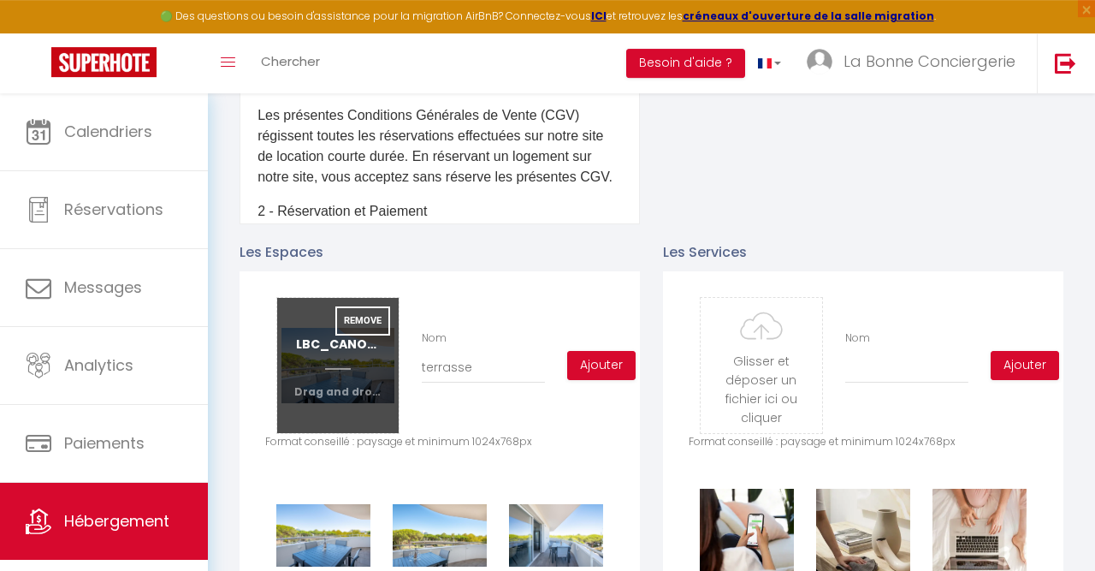
click at [343, 367] on input "file" at bounding box center [338, 365] width 122 height 135
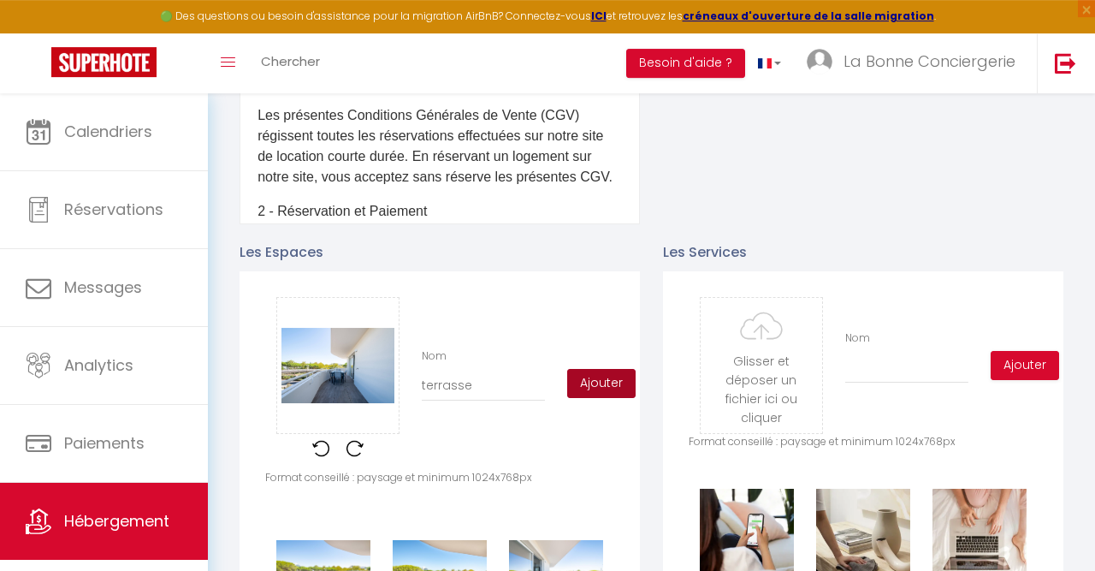
click at [614, 380] on button "Ajouter" at bounding box center [601, 383] width 68 height 29
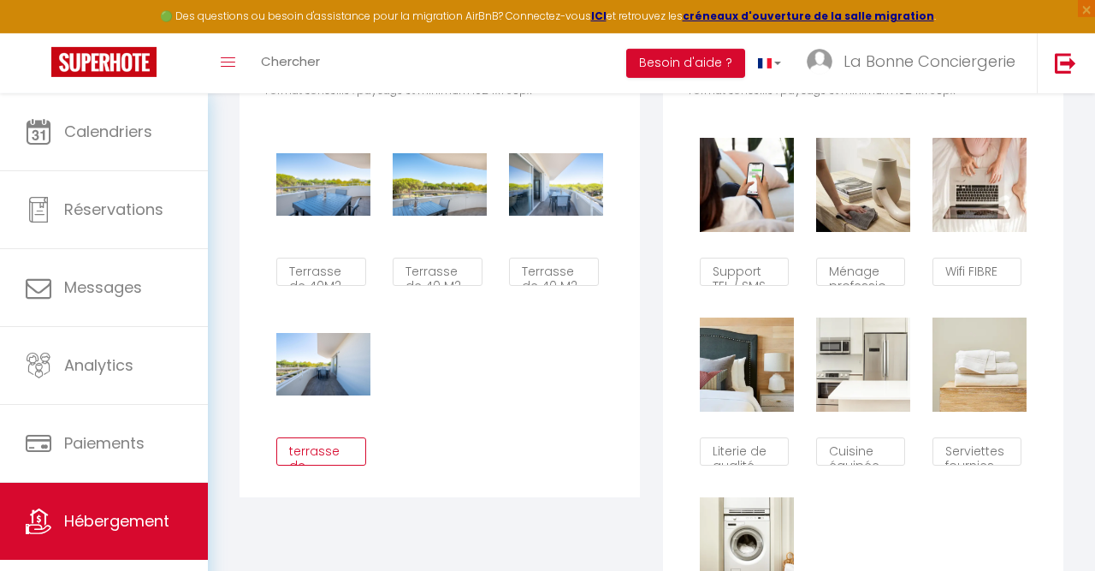
scroll to position [10, 0]
click at [338, 471] on div "Supprimer Terrasse de 40M2 Supprimer Terrasse de 40 M2 Supprimer Terrasse de 40…" at bounding box center [439, 295] width 349 height 359
click at [329, 453] on textarea "terrasse de 40" at bounding box center [320, 451] width 89 height 29
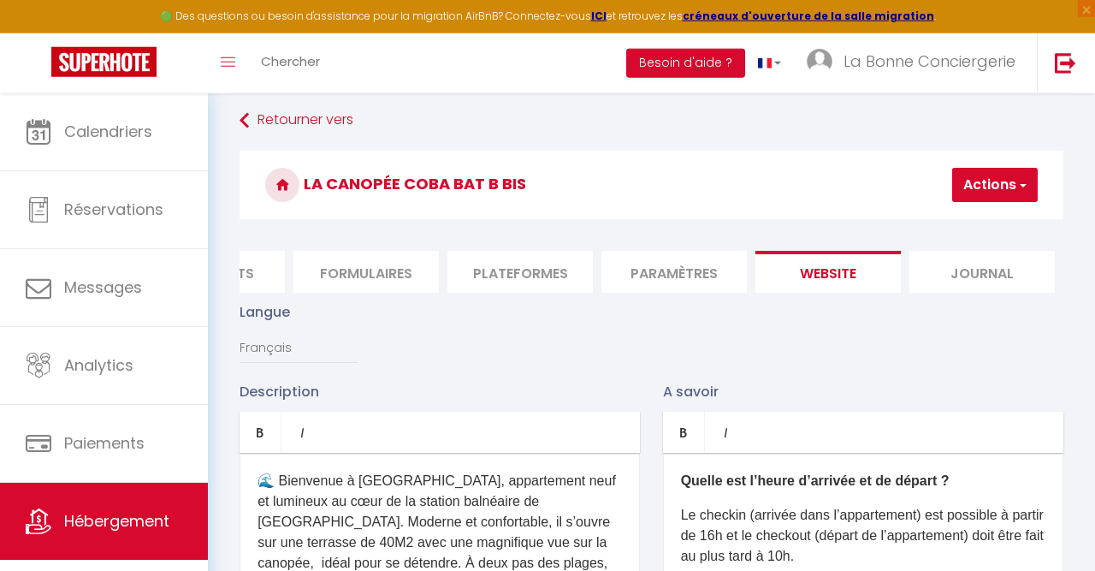
scroll to position [79, 0]
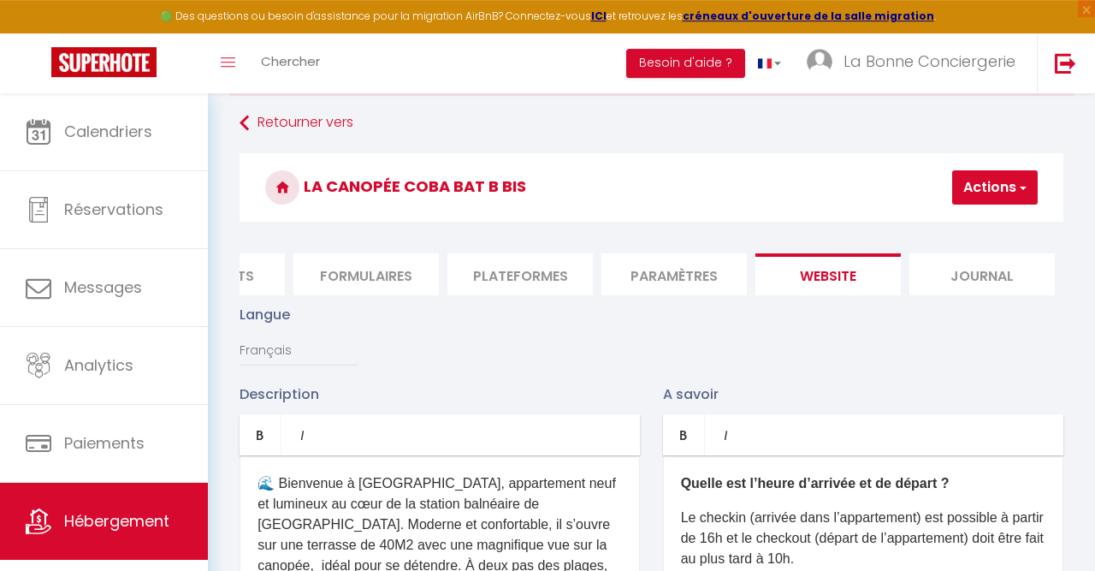
click at [979, 217] on h3 "La Canopée Coba Bat B bis" at bounding box center [652, 187] width 824 height 68
click at [968, 189] on button "Actions" at bounding box center [995, 187] width 86 height 34
click at [951, 231] on input "Enregistrer" at bounding box center [950, 225] width 63 height 17
click at [944, 225] on input "Enregistrer" at bounding box center [950, 225] width 63 height 17
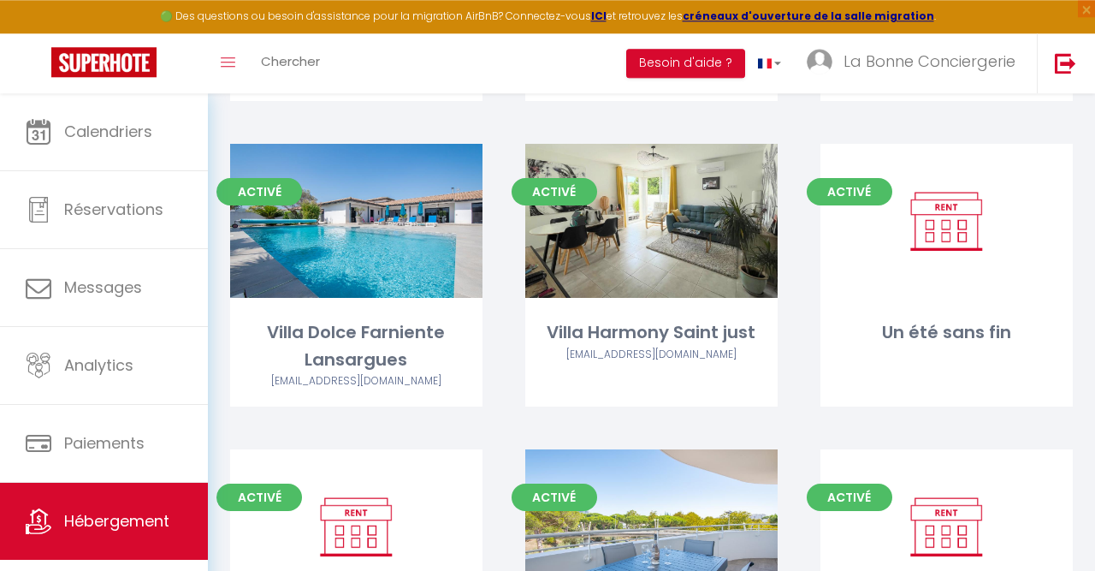
scroll to position [8693, 0]
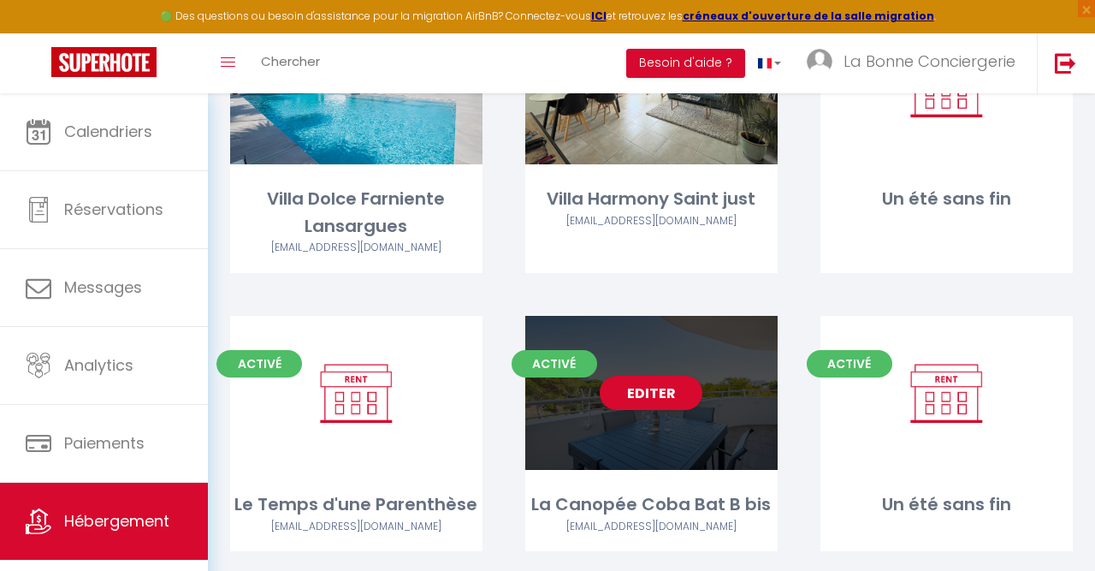
click at [663, 367] on div "Editer" at bounding box center [651, 393] width 252 height 154
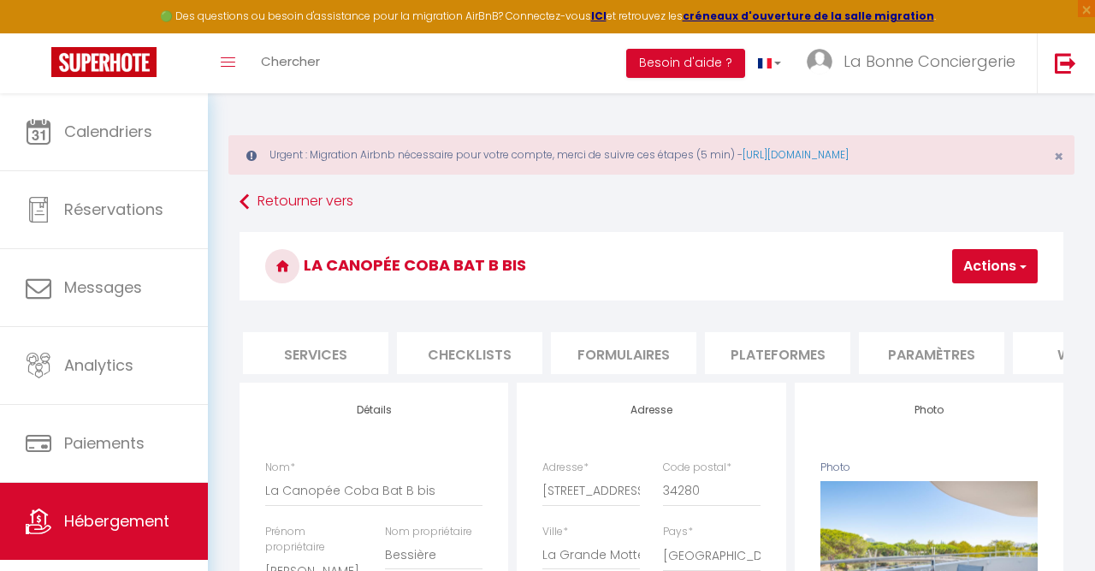
scroll to position [0, 716]
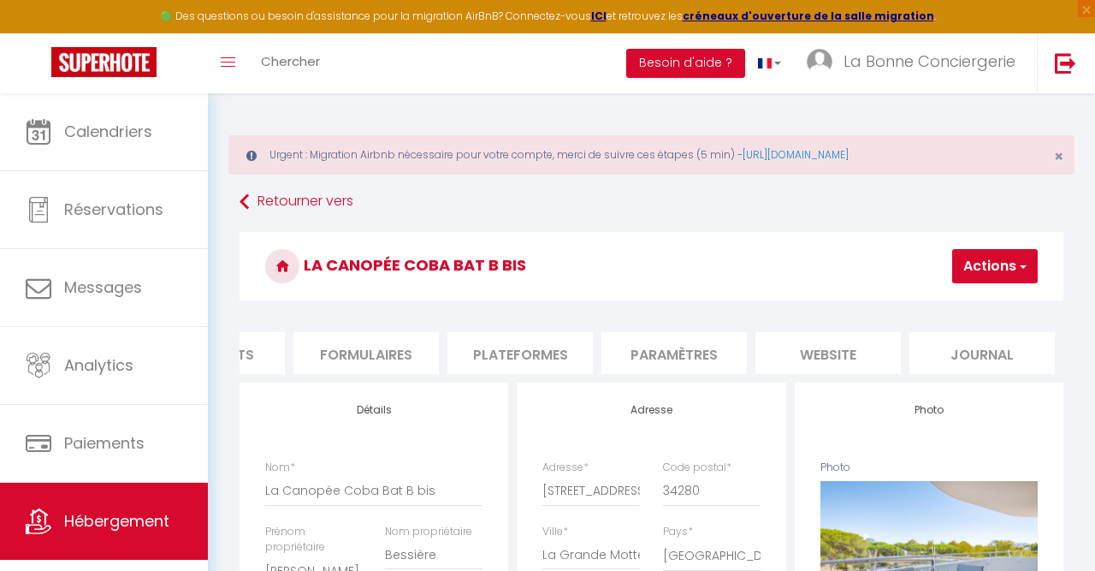
click at [836, 343] on li "website" at bounding box center [828, 353] width 145 height 42
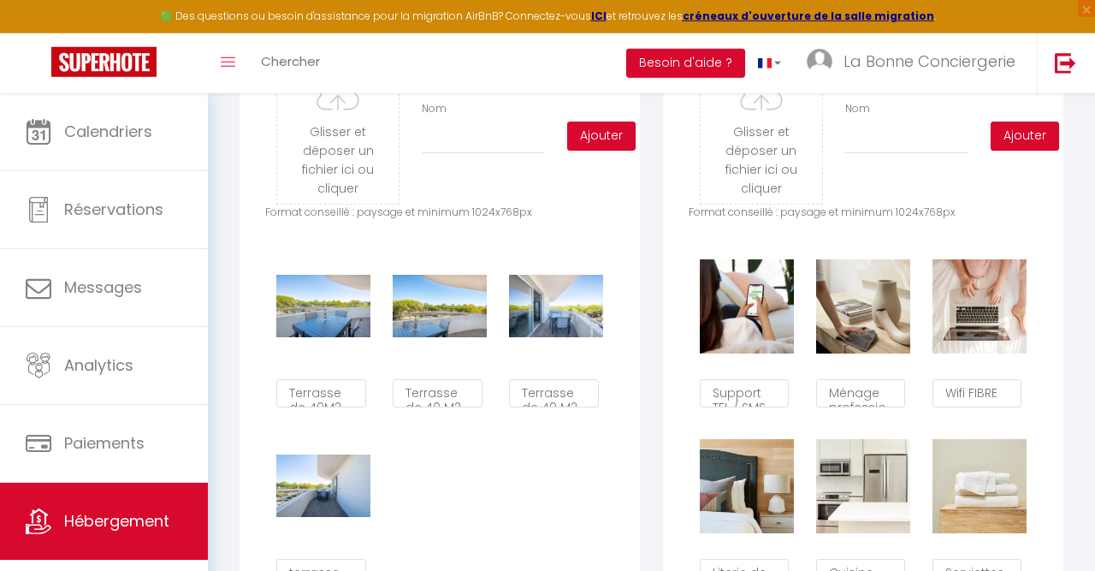
scroll to position [969, 0]
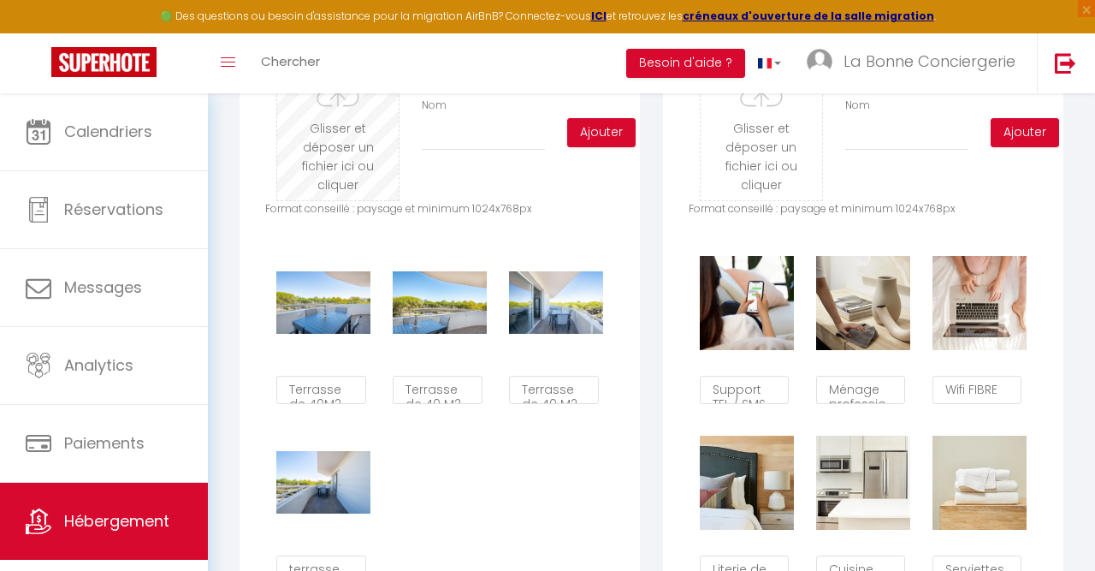
click at [352, 120] on input "file" at bounding box center [338, 132] width 122 height 135
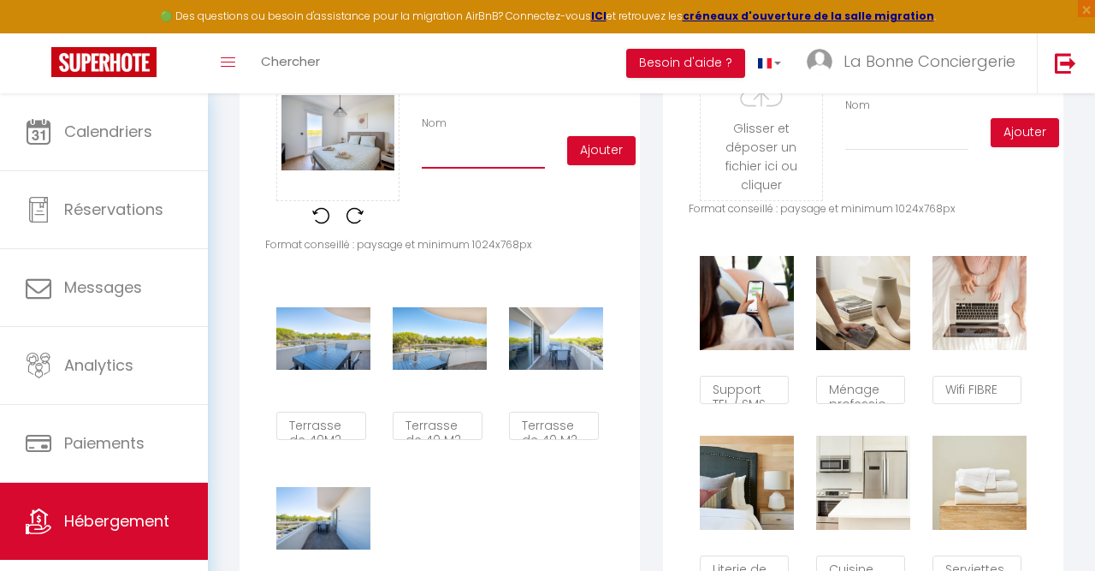
click at [484, 165] on input "Nom" at bounding box center [483, 153] width 123 height 31
click at [582, 154] on button "Ajouter" at bounding box center [601, 150] width 68 height 29
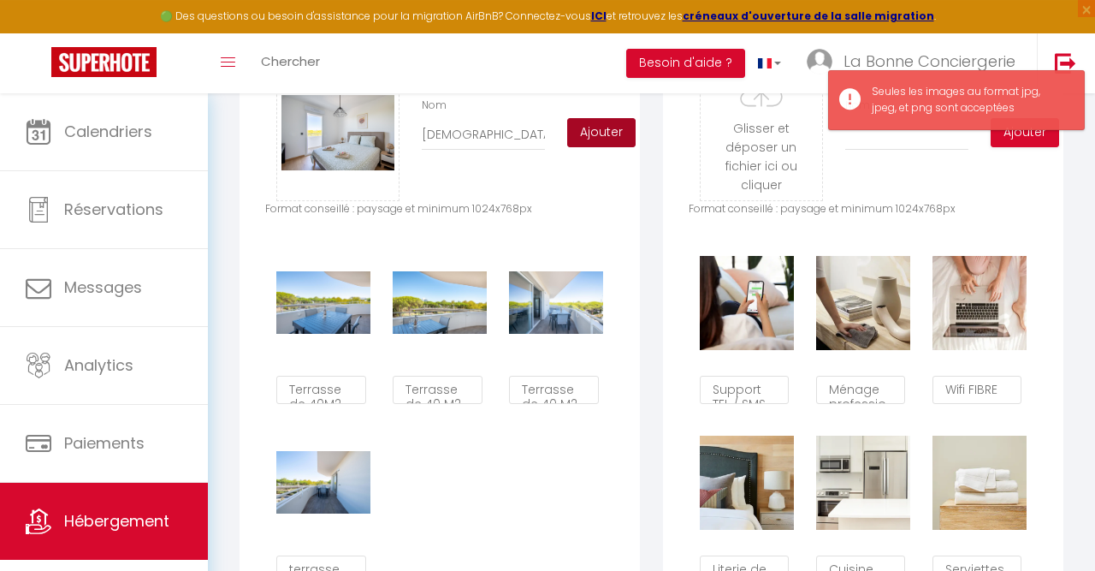
click at [583, 143] on button "Ajouter" at bounding box center [601, 132] width 68 height 29
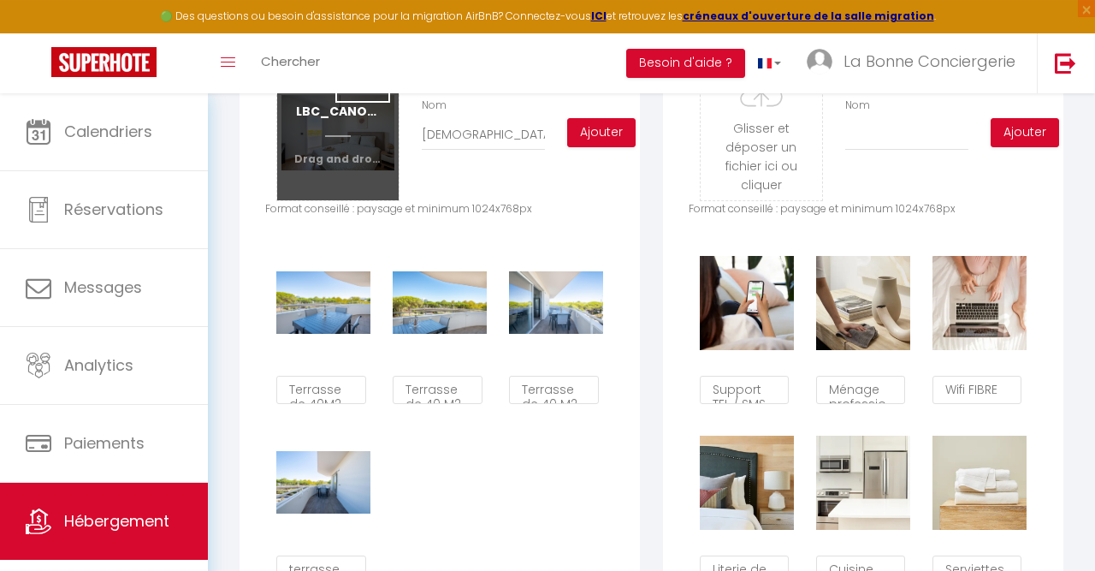
click at [353, 139] on input "file" at bounding box center [338, 132] width 122 height 135
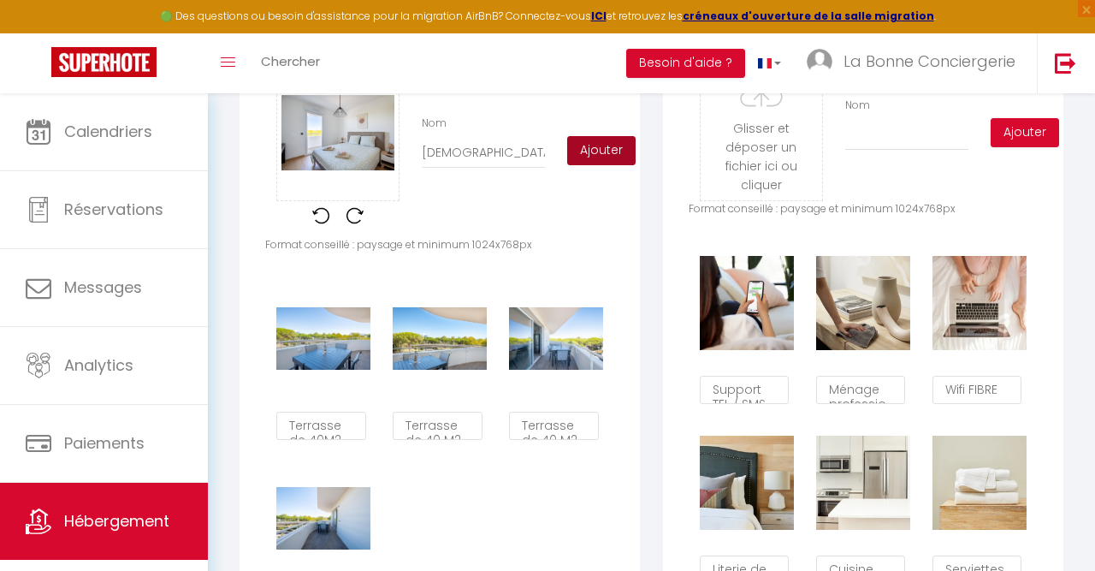
click at [600, 152] on button "Ajouter" at bounding box center [601, 150] width 68 height 29
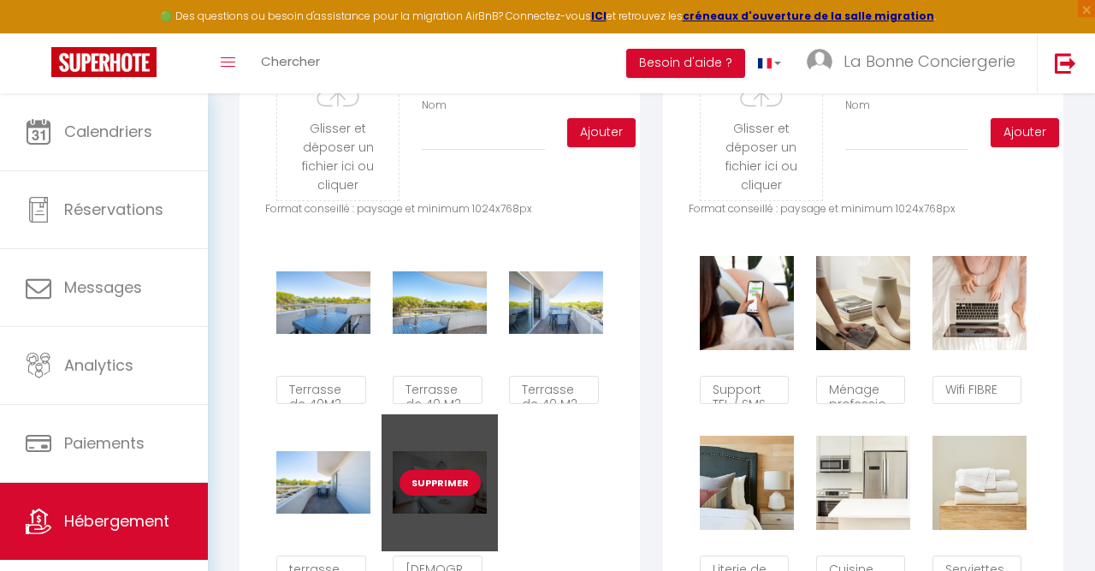
click at [443, 466] on div "Supprimer" at bounding box center [440, 482] width 116 height 137
click at [442, 475] on button "Supprimer" at bounding box center [440, 483] width 81 height 26
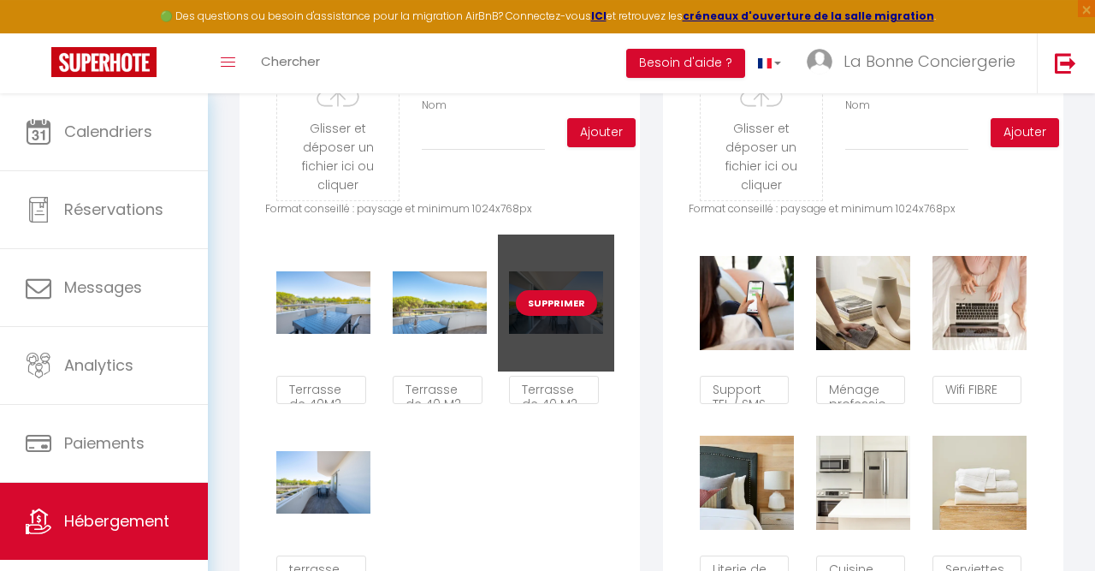
click at [603, 327] on div "Supprimer" at bounding box center [556, 302] width 116 height 137
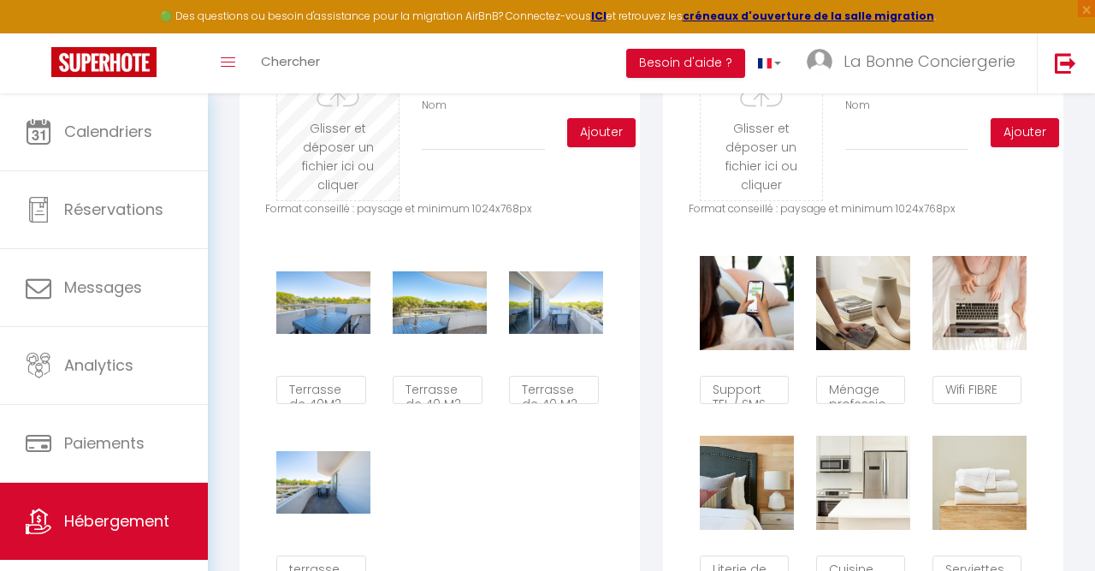
click at [325, 145] on input "file" at bounding box center [338, 132] width 122 height 135
click at [329, 172] on input "file" at bounding box center [338, 132] width 122 height 135
click at [493, 151] on div "Glisser et déposer un fichier ici ou cliquer Ooops, something wrong happened. R…" at bounding box center [439, 132] width 349 height 137
click at [492, 144] on input "Nom" at bounding box center [483, 135] width 123 height 31
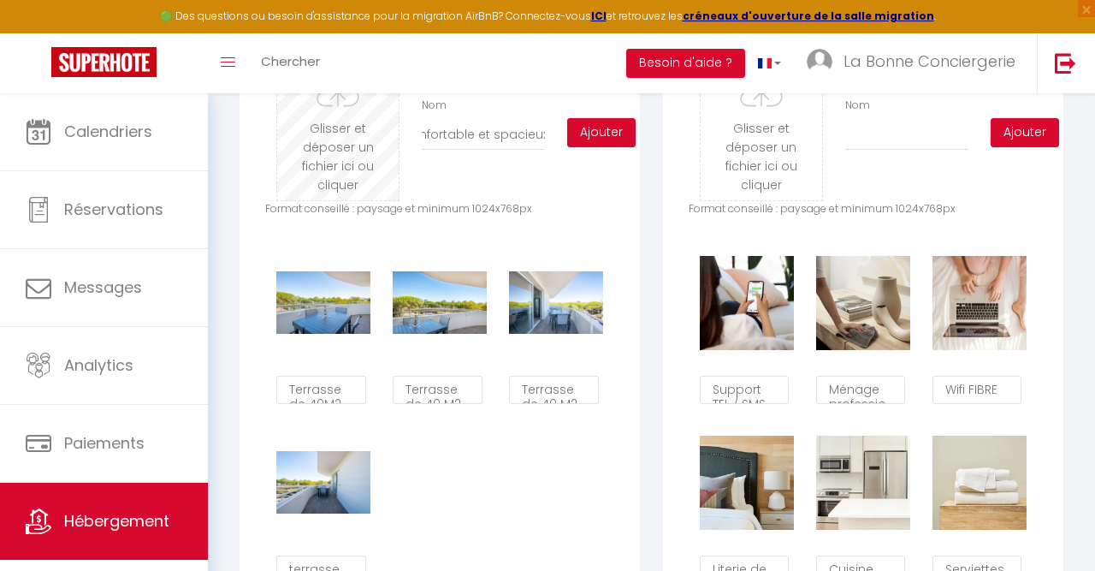
click at [348, 107] on input "file" at bounding box center [338, 132] width 122 height 135
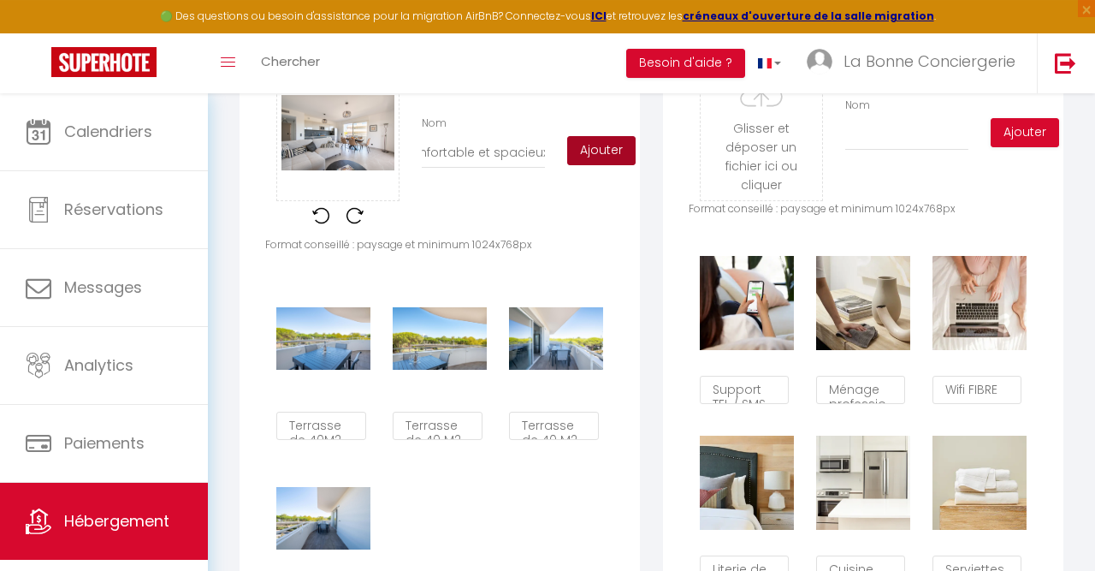
click at [589, 162] on button "Ajouter" at bounding box center [601, 150] width 68 height 29
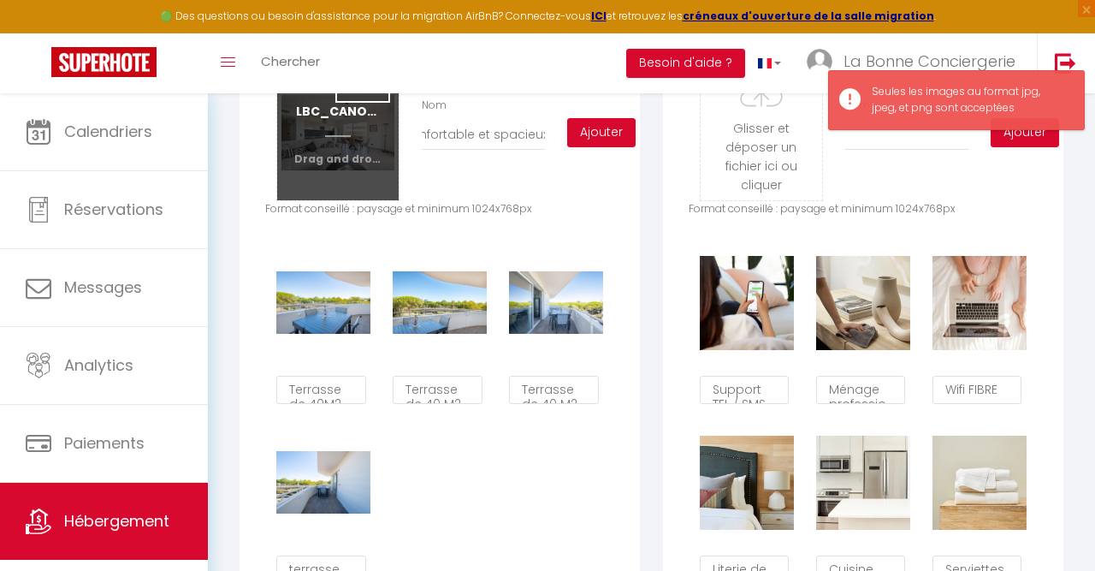
click at [337, 151] on input "file" at bounding box center [338, 132] width 122 height 135
